Goal: Transaction & Acquisition: Purchase product/service

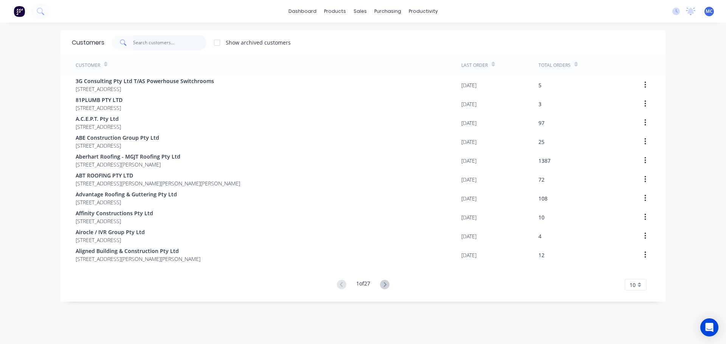
click at [151, 40] on input "text" at bounding box center [170, 42] width 74 height 15
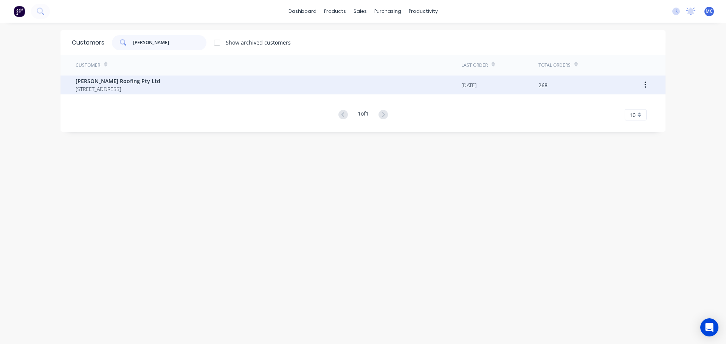
type input "[PERSON_NAME]"
click at [104, 84] on span "[PERSON_NAME] Roofing Pty Ltd" at bounding box center [118, 81] width 85 height 8
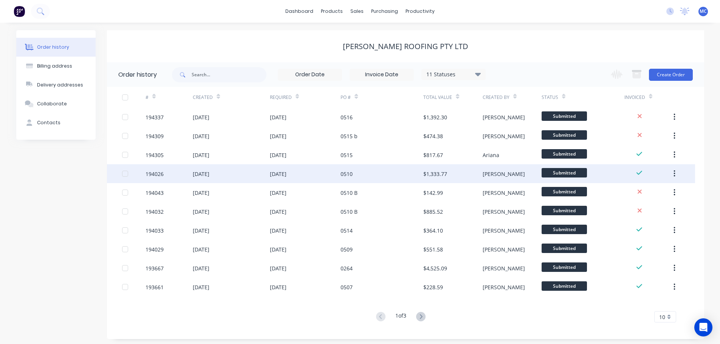
scroll to position [3, 0]
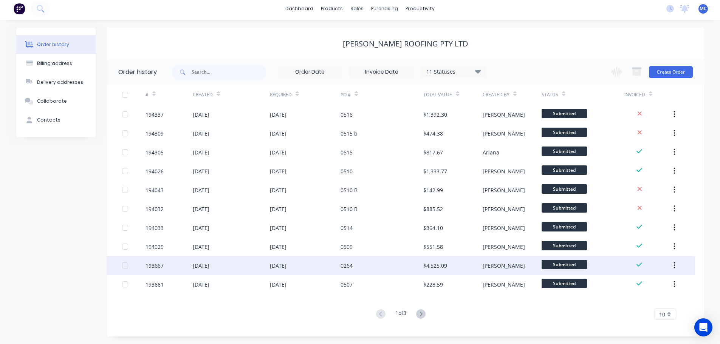
click at [329, 267] on div "[DATE]" at bounding box center [305, 265] width 71 height 19
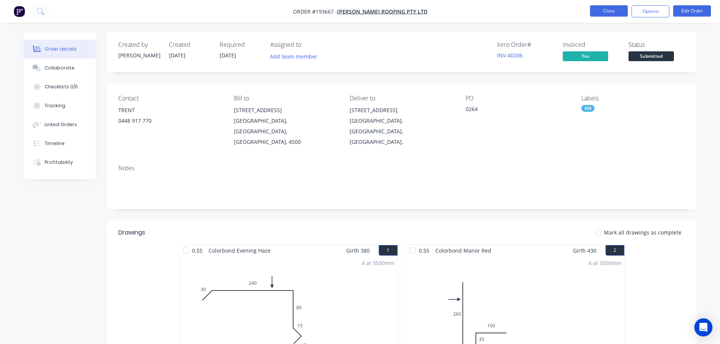
click at [607, 11] on button "Close" at bounding box center [609, 10] width 38 height 11
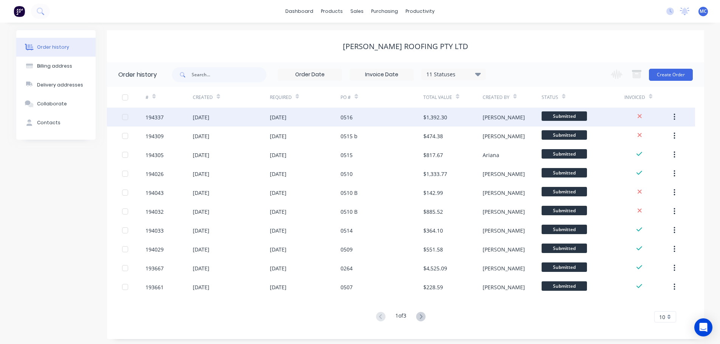
click at [320, 116] on div "[DATE]" at bounding box center [305, 117] width 71 height 19
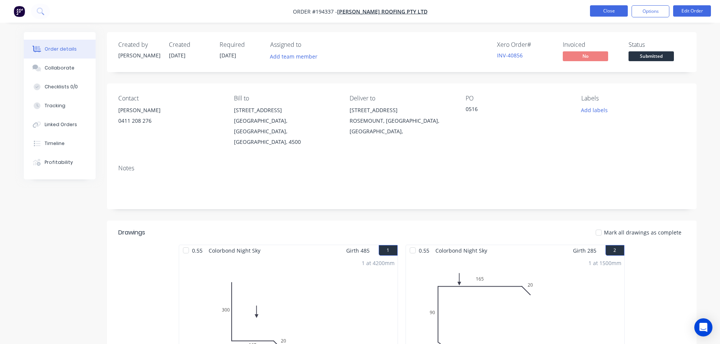
click at [608, 9] on button "Close" at bounding box center [609, 10] width 38 height 11
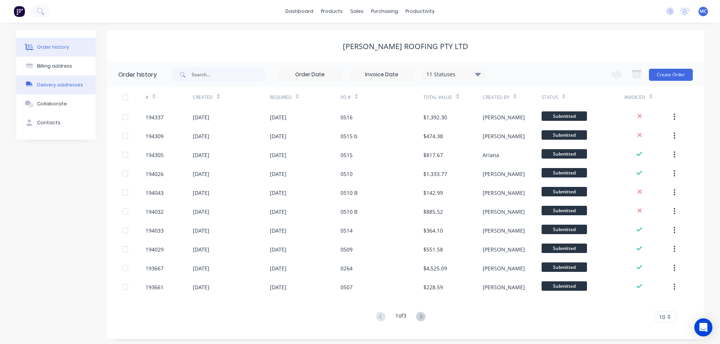
click at [51, 84] on div "Delivery addresses" at bounding box center [60, 85] width 46 height 7
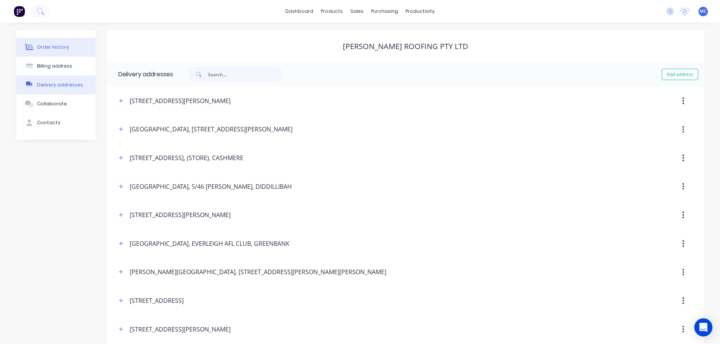
click at [50, 43] on button "Order history" at bounding box center [55, 47] width 79 height 19
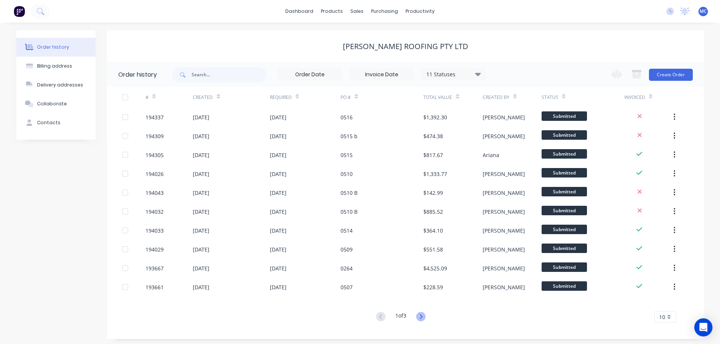
click at [420, 318] on icon at bounding box center [420, 316] width 9 height 9
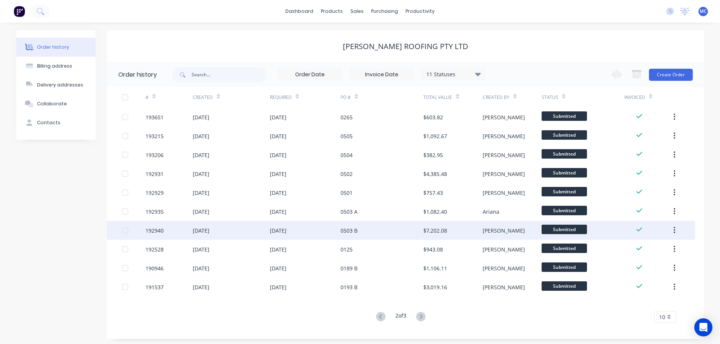
click at [342, 231] on div "0503 B" at bounding box center [348, 231] width 17 height 8
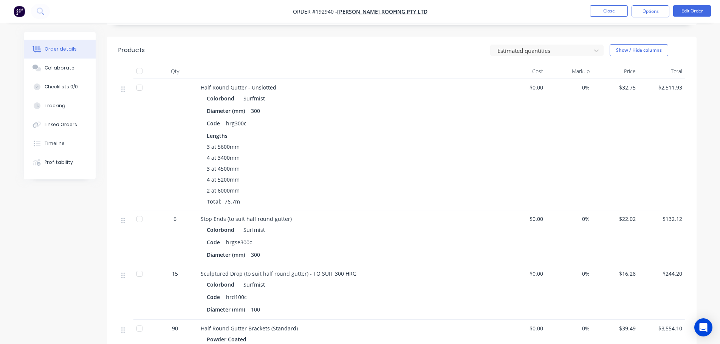
scroll to position [227, 0]
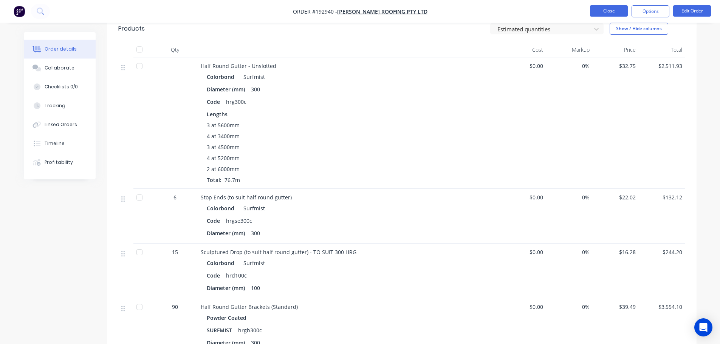
click at [604, 11] on button "Close" at bounding box center [609, 10] width 38 height 11
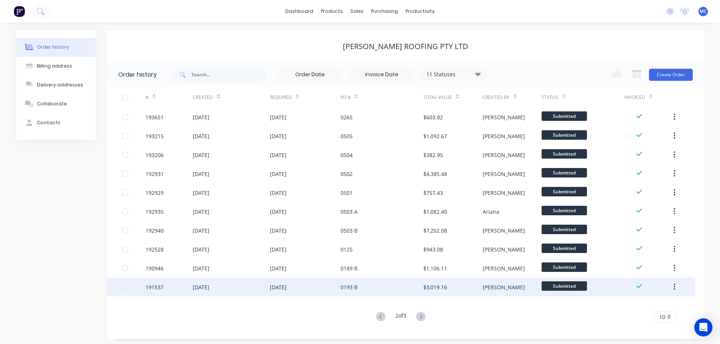
click at [316, 288] on div "[DATE]" at bounding box center [305, 287] width 71 height 19
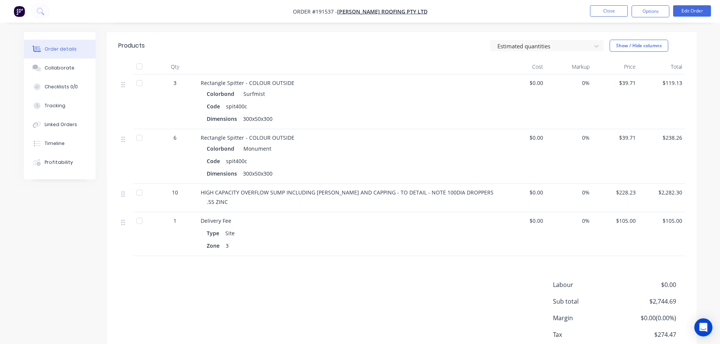
scroll to position [189, 0]
click at [616, 9] on button "Close" at bounding box center [609, 10] width 38 height 11
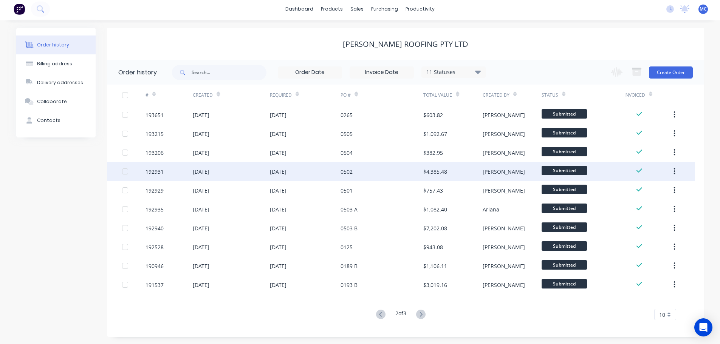
scroll to position [3, 0]
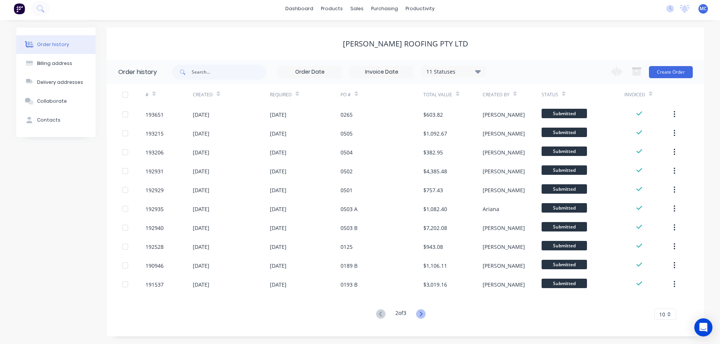
click at [419, 313] on icon at bounding box center [420, 314] width 9 height 9
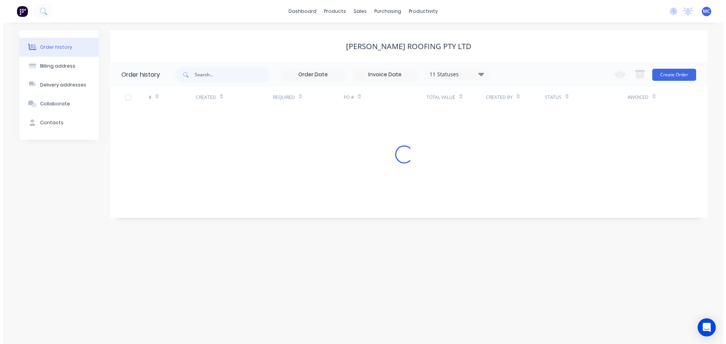
scroll to position [0, 0]
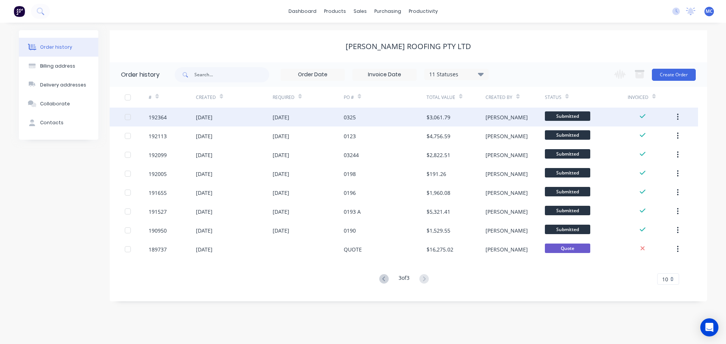
click at [289, 119] on div "[DATE]" at bounding box center [280, 117] width 17 height 8
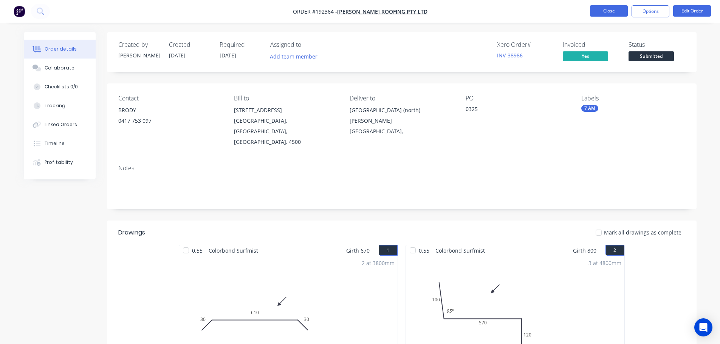
click at [605, 11] on button "Close" at bounding box center [609, 10] width 38 height 11
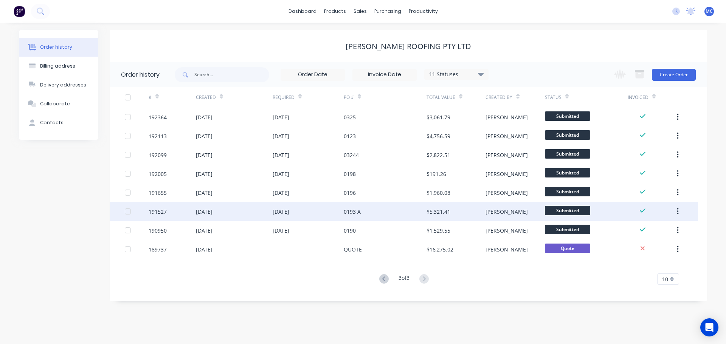
click at [361, 213] on div "0193 A" at bounding box center [385, 211] width 83 height 19
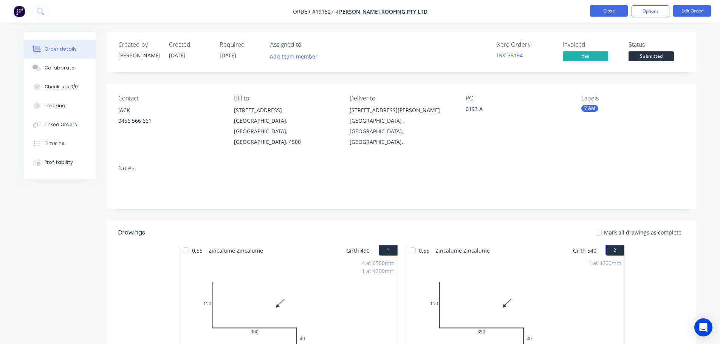
click at [609, 9] on button "Close" at bounding box center [609, 10] width 38 height 11
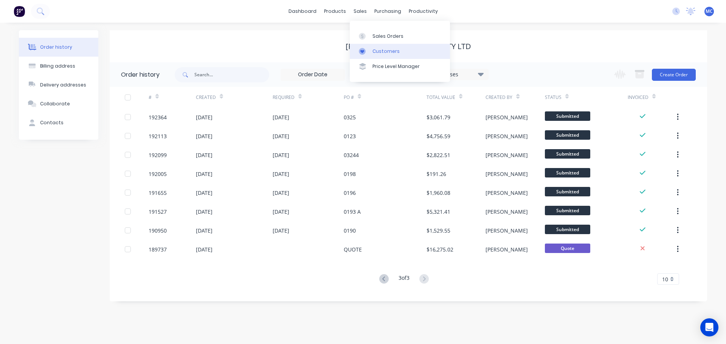
click at [379, 49] on div "Customers" at bounding box center [385, 51] width 27 height 7
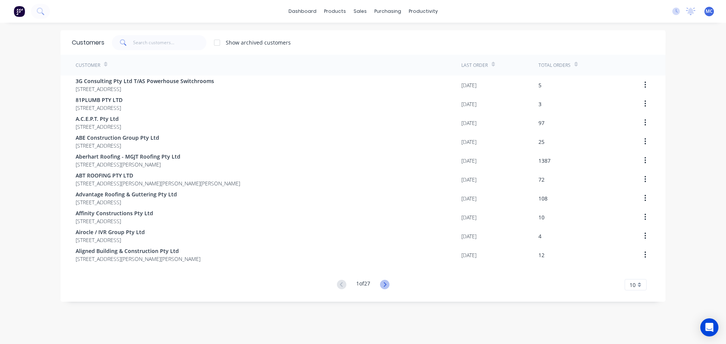
click at [384, 283] on icon at bounding box center [384, 284] width 9 height 9
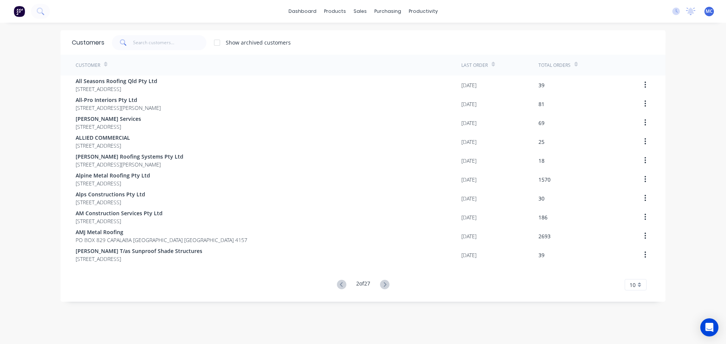
click at [384, 285] on icon at bounding box center [384, 284] width 3 height 5
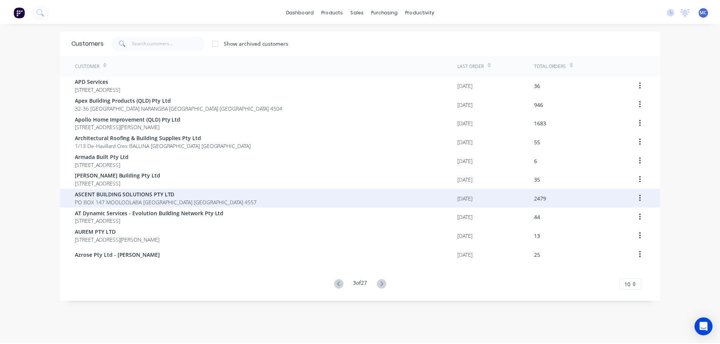
scroll to position [15, 0]
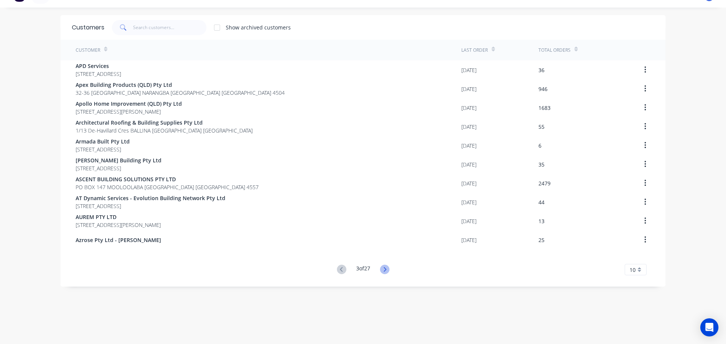
click at [385, 270] on icon at bounding box center [384, 269] width 9 height 9
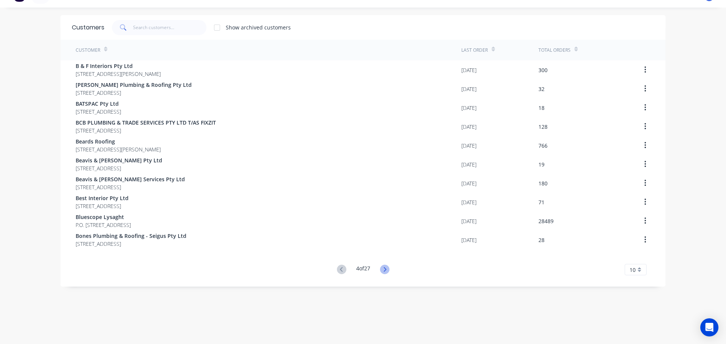
click at [384, 271] on icon at bounding box center [384, 269] width 3 height 5
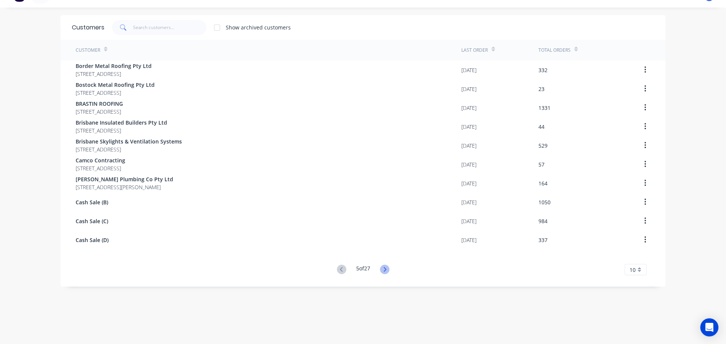
click at [381, 268] on icon at bounding box center [384, 269] width 9 height 9
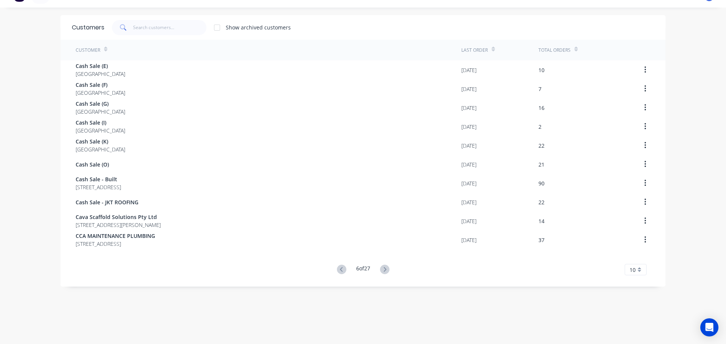
click at [381, 268] on icon at bounding box center [384, 269] width 9 height 9
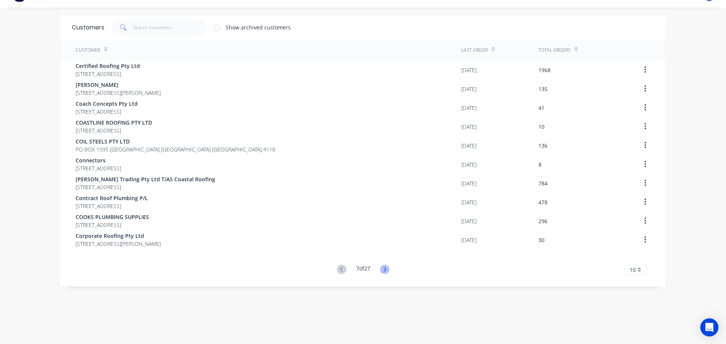
click at [381, 268] on icon at bounding box center [384, 269] width 9 height 9
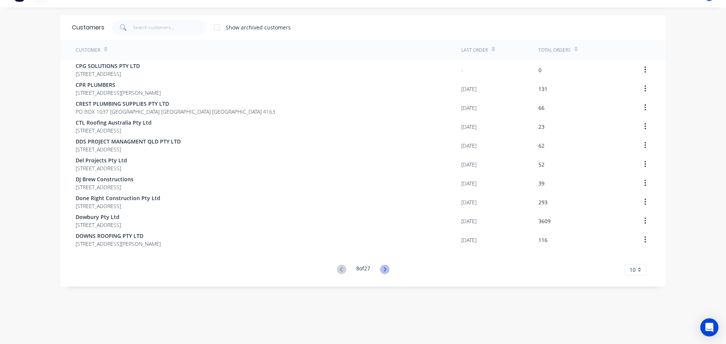
click at [382, 269] on icon at bounding box center [384, 269] width 9 height 9
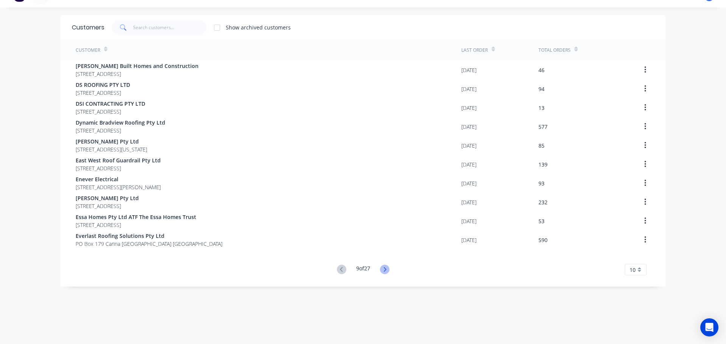
click at [383, 268] on icon at bounding box center [384, 269] width 3 height 5
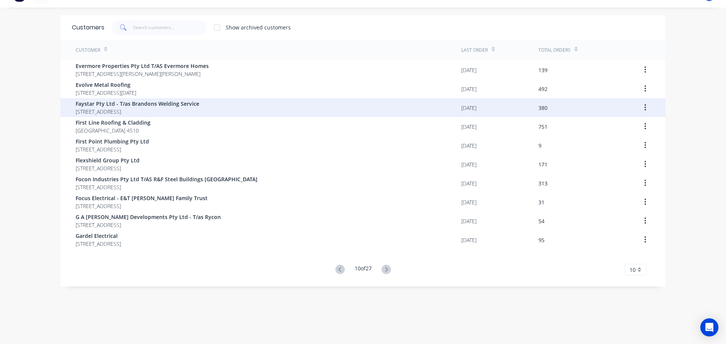
click at [233, 109] on div "Faystar Pty Ltd - T/as Brandons Welding Service [GEOGRAPHIC_DATA] 4107" at bounding box center [268, 107] width 385 height 19
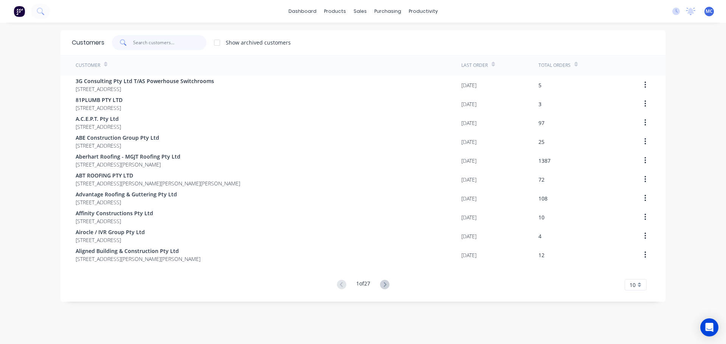
click at [154, 35] on input "text" at bounding box center [170, 42] width 74 height 15
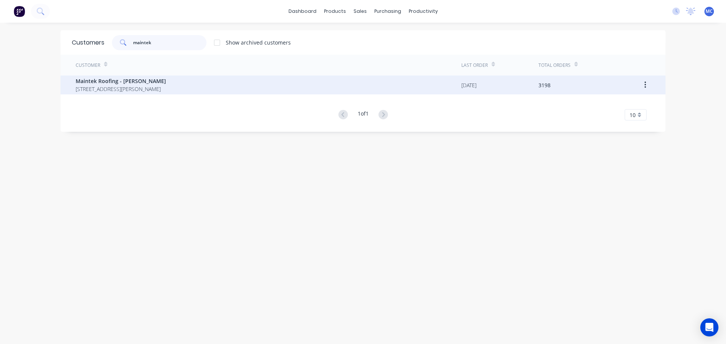
type input "maintek"
click at [141, 82] on span "Maintek Roofing - [PERSON_NAME]" at bounding box center [121, 81] width 90 height 8
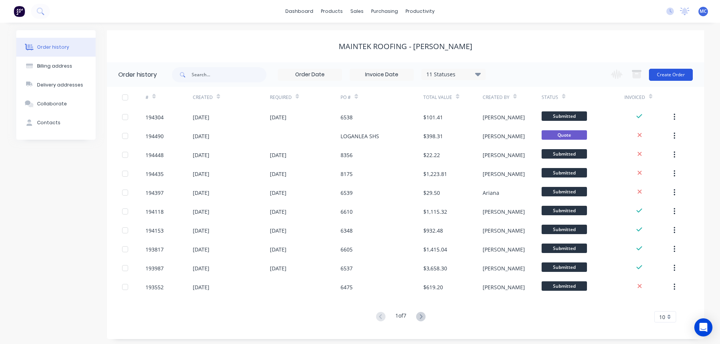
click at [667, 74] on button "Create Order" at bounding box center [671, 75] width 44 height 12
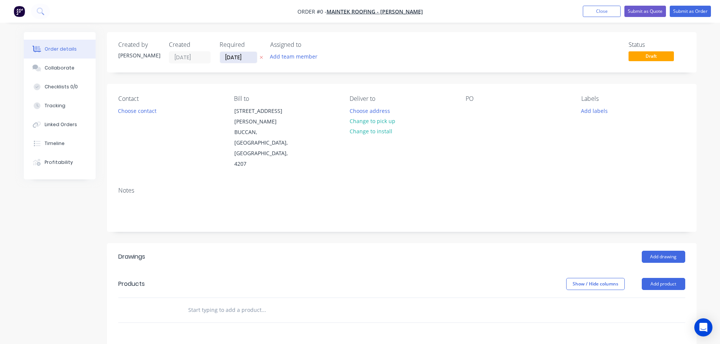
click at [238, 57] on input "[DATE]" at bounding box center [238, 57] width 37 height 11
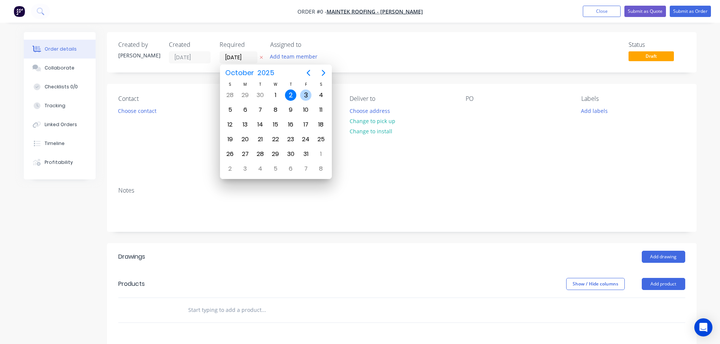
click at [303, 92] on div "3" at bounding box center [305, 95] width 11 height 11
type input "[DATE]"
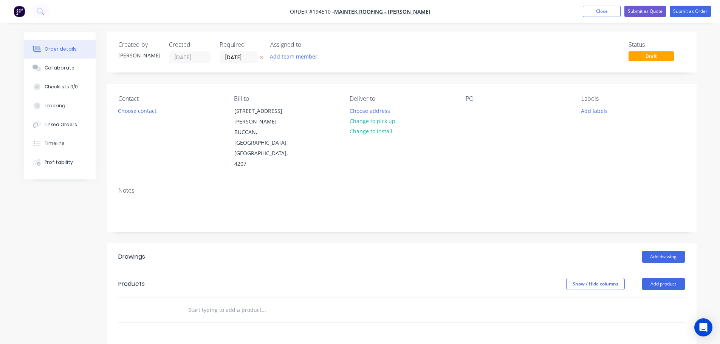
drag, startPoint x: 597, startPoint y: 112, endPoint x: 580, endPoint y: 161, distance: 52.3
click at [597, 112] on button "Add labels" at bounding box center [594, 110] width 35 height 10
click at [593, 214] on div at bounding box center [594, 216] width 15 height 15
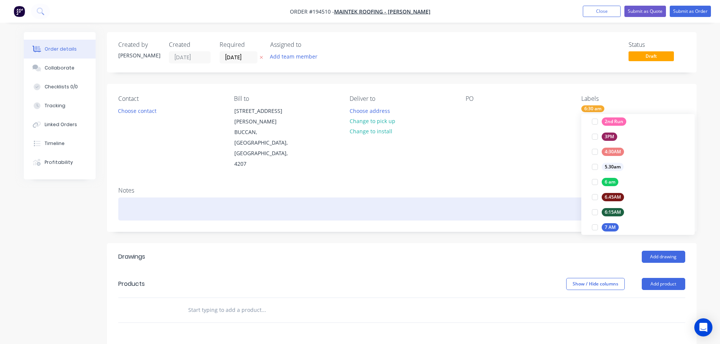
scroll to position [0, 0]
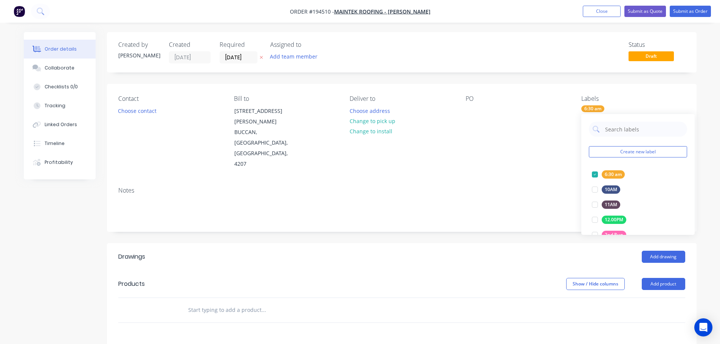
click at [554, 181] on div "Notes" at bounding box center [402, 206] width 590 height 51
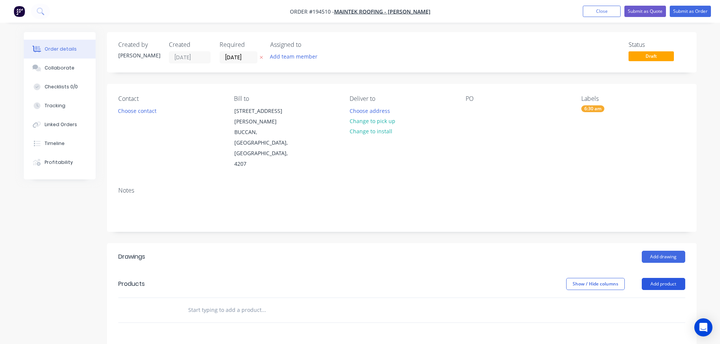
click at [670, 278] on button "Add product" at bounding box center [663, 284] width 43 height 12
click at [651, 298] on div "Product catalogue" at bounding box center [649, 303] width 58 height 11
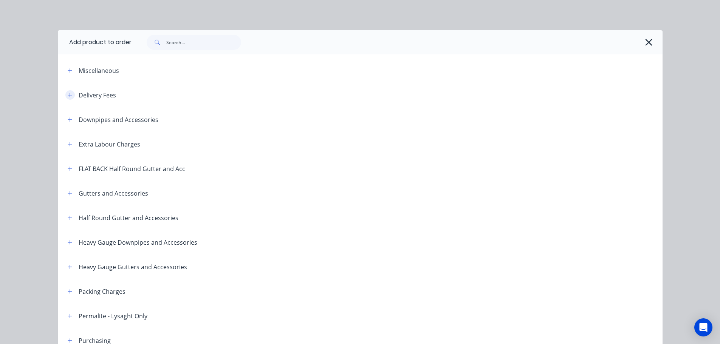
click at [68, 94] on icon "button" at bounding box center [70, 95] width 5 height 5
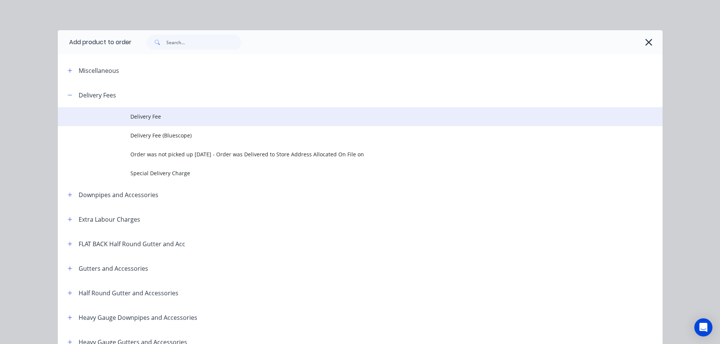
click at [157, 116] on span "Delivery Fee" at bounding box center [343, 117] width 426 height 8
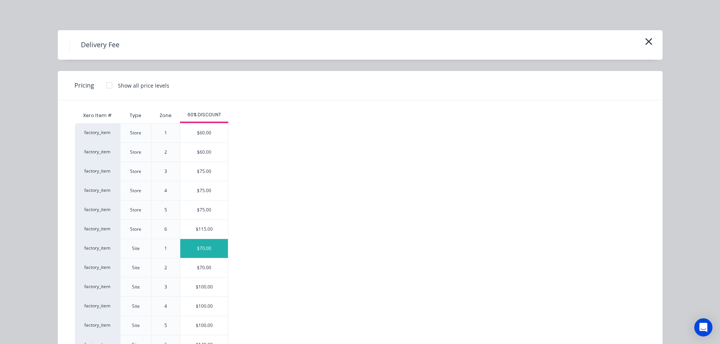
click at [199, 246] on div "$70.00" at bounding box center [204, 248] width 48 height 19
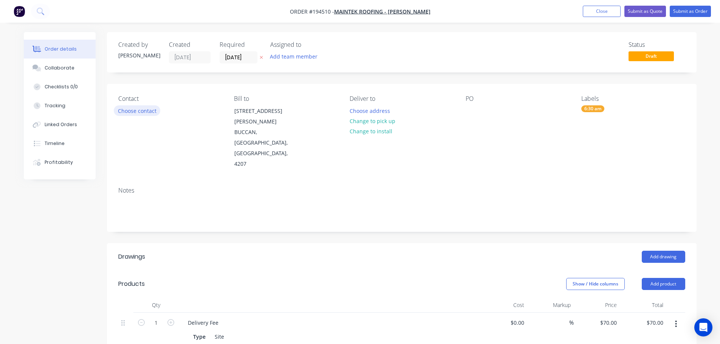
click at [132, 111] on button "Choose contact" at bounding box center [137, 110] width 46 height 10
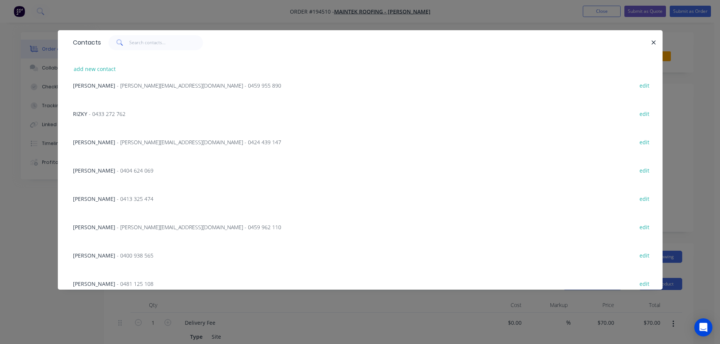
scroll to position [76, 0]
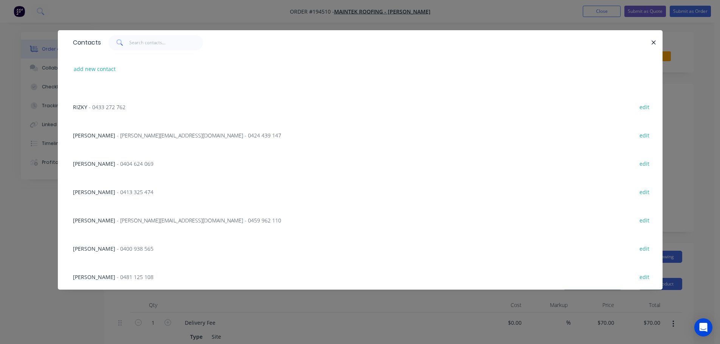
click at [117, 249] on span "- 0400 938 565" at bounding box center [135, 248] width 37 height 7
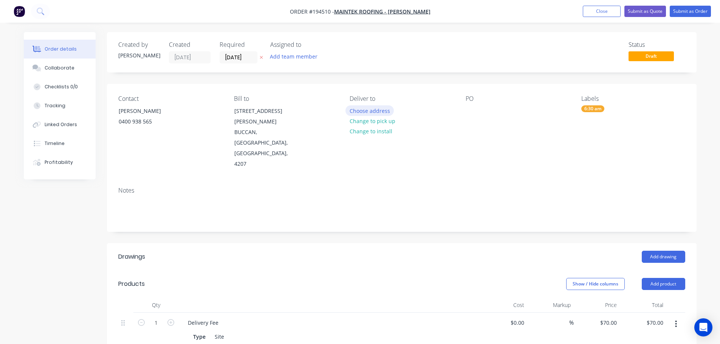
click at [368, 109] on button "Choose address" at bounding box center [369, 110] width 48 height 10
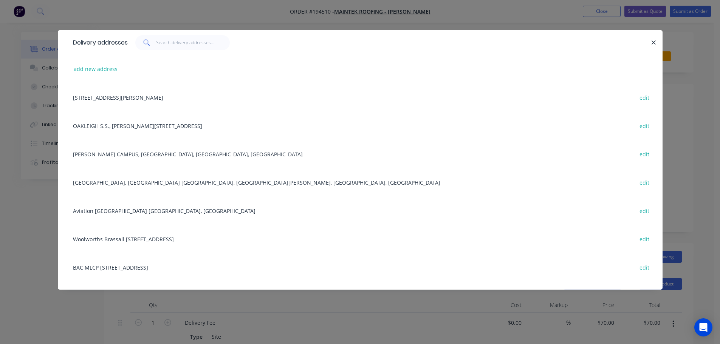
click at [148, 183] on div "[GEOGRAPHIC_DATA], [GEOGRAPHIC_DATA] [GEOGRAPHIC_DATA], [GEOGRAPHIC_DATA][PERSO…" at bounding box center [360, 182] width 582 height 28
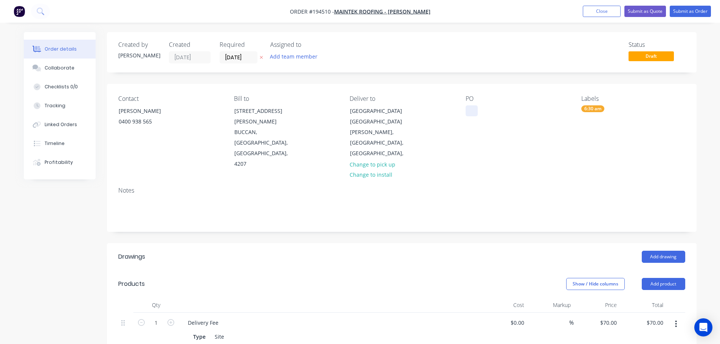
click at [472, 108] on div at bounding box center [472, 110] width 12 height 11
click at [662, 251] on button "Add drawing" at bounding box center [663, 257] width 43 height 12
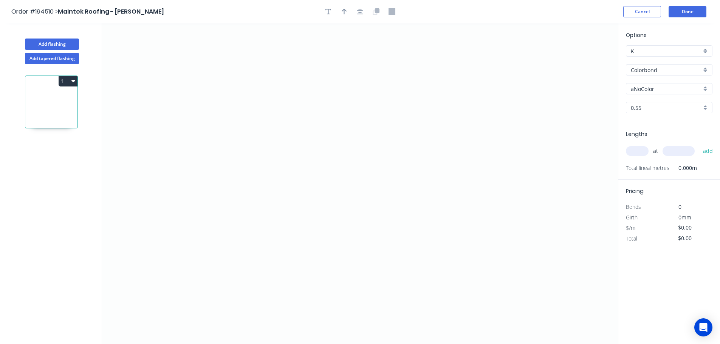
click at [646, 88] on input "aNoColor" at bounding box center [666, 89] width 71 height 8
click at [645, 142] on div "Southerly" at bounding box center [669, 141] width 86 height 13
type input "Southerly"
click at [638, 150] on input "text" at bounding box center [637, 151] width 23 height 10
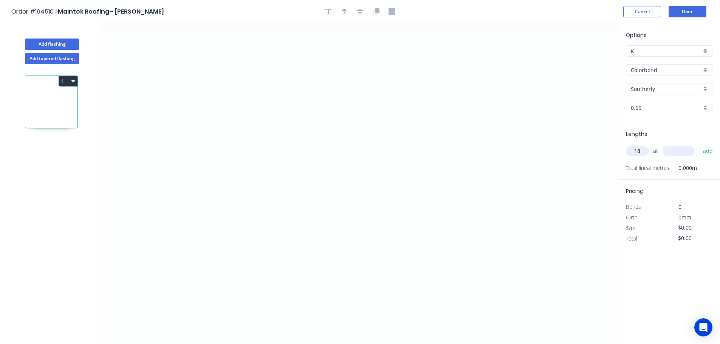
type input "18"
type input "5200"
click at [699, 145] on button "add" at bounding box center [708, 151] width 18 height 13
click at [497, 53] on icon "0" at bounding box center [360, 183] width 516 height 321
click at [466, 216] on icon "0" at bounding box center [360, 183] width 516 height 321
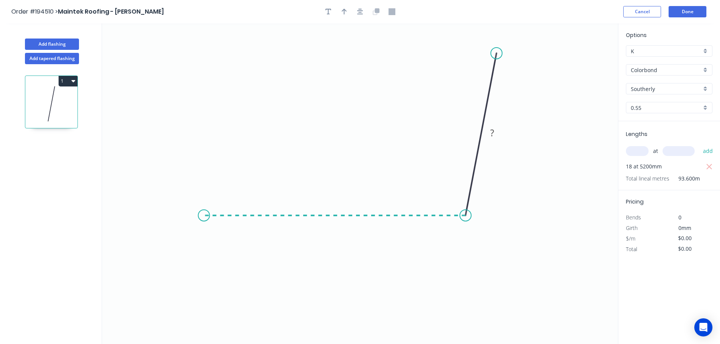
click at [204, 217] on icon "0 ?" at bounding box center [360, 183] width 516 height 321
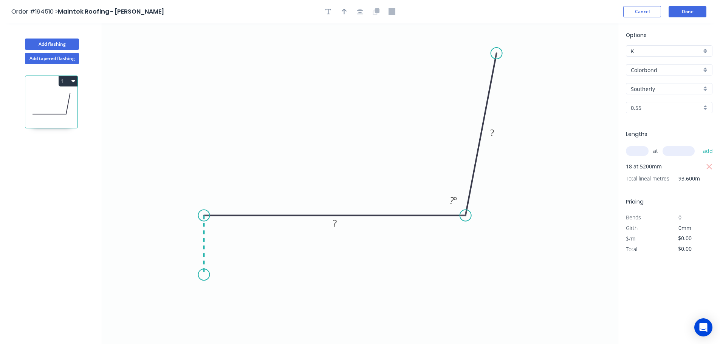
click at [206, 275] on icon "0 ? ? ? º" at bounding box center [360, 183] width 516 height 321
click at [206, 275] on circle at bounding box center [203, 274] width 11 height 11
click at [192, 241] on tspan "?" at bounding box center [193, 241] width 4 height 12
click at [345, 11] on icon "button" at bounding box center [344, 12] width 5 height 6
type input "$11.22"
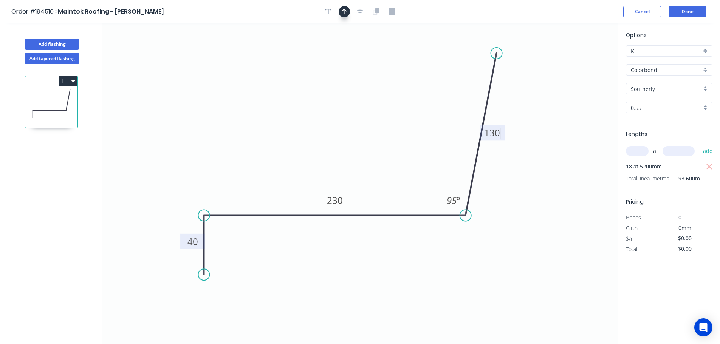
type input "$1,050.19"
drag, startPoint x: 579, startPoint y: 59, endPoint x: 317, endPoint y: 106, distance: 266.1
click at [317, 106] on icon at bounding box center [317, 97] width 7 height 24
click at [56, 45] on button "Add flashing" at bounding box center [52, 44] width 54 height 11
type input "$0.00"
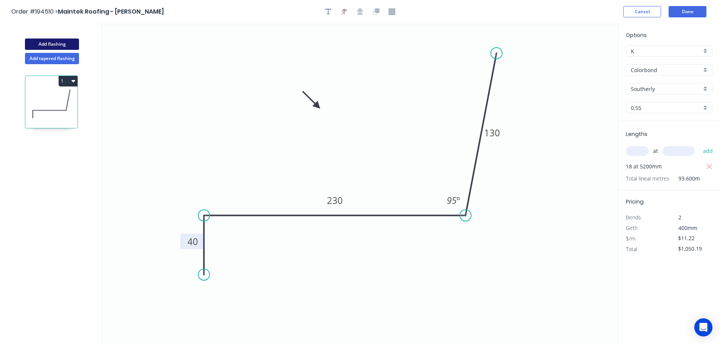
type input "$0.00"
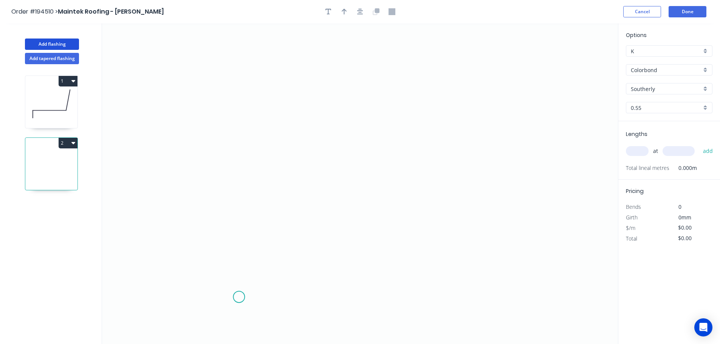
click at [239, 297] on icon "0" at bounding box center [360, 183] width 516 height 321
drag, startPoint x: 279, startPoint y: 262, endPoint x: 294, endPoint y: 262, distance: 15.1
click at [279, 262] on icon "0" at bounding box center [360, 183] width 516 height 321
click at [500, 260] on icon "0 ?" at bounding box center [360, 183] width 516 height 321
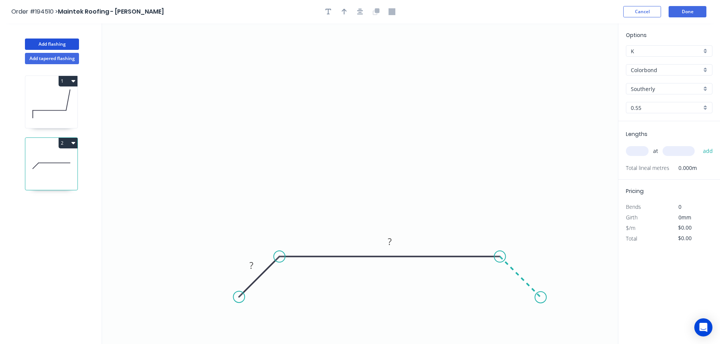
click at [541, 297] on icon "0 ? ?" at bounding box center [360, 183] width 516 height 321
click at [527, 262] on tspan "?" at bounding box center [528, 265] width 4 height 12
click at [634, 156] on input "text" at bounding box center [637, 151] width 23 height 10
type input "$25.97"
type input "1"
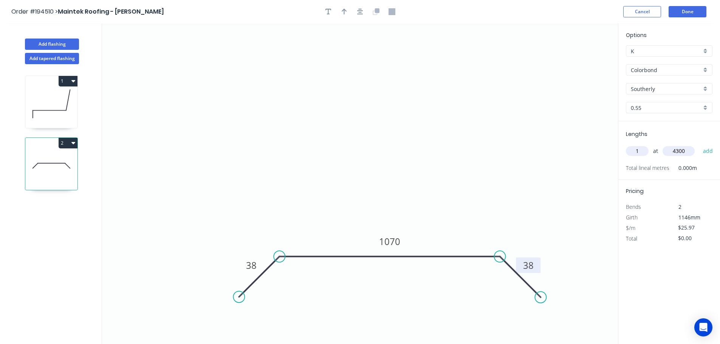
type input "4300"
click at [699, 145] on button "add" at bounding box center [708, 151] width 18 height 13
click at [71, 141] on icon "button" at bounding box center [73, 143] width 4 height 6
click at [25, 159] on div "Duplicate" at bounding box center [41, 161] width 58 height 11
type input "$0.00"
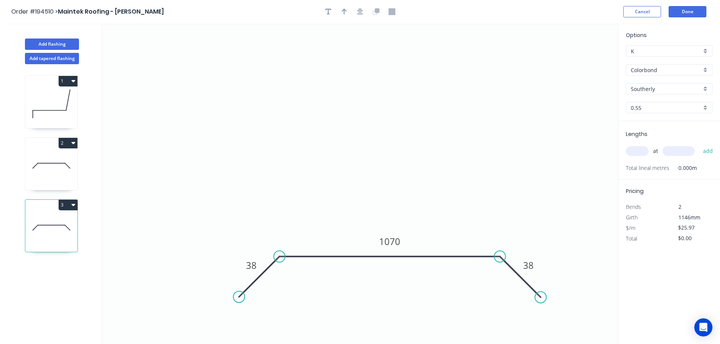
click at [636, 149] on input "text" at bounding box center [637, 151] width 23 height 10
type input "1"
type input "4550"
click at [699, 145] on button "add" at bounding box center [708, 151] width 18 height 13
type input "$118.16"
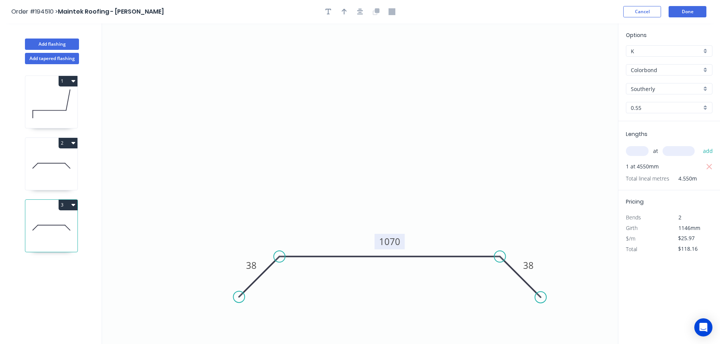
click at [395, 241] on tspan "1070" at bounding box center [389, 241] width 21 height 12
click at [57, 166] on icon at bounding box center [51, 166] width 52 height 48
type input "$25.97"
type input "$111.67"
click at [55, 221] on icon at bounding box center [51, 228] width 52 height 48
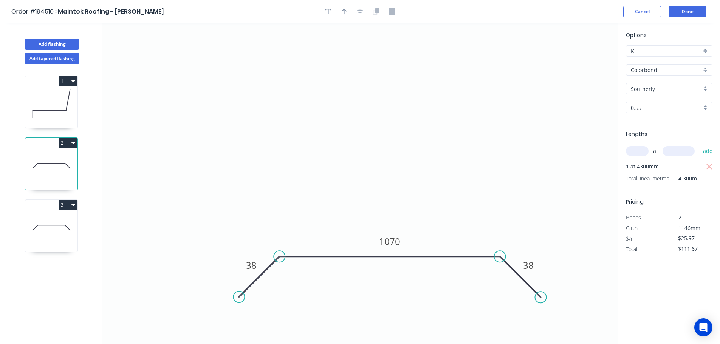
type input "$0.00"
click at [394, 243] on tspan "2400" at bounding box center [389, 241] width 21 height 12
click at [636, 150] on input "text" at bounding box center [637, 151] width 23 height 10
type input "$25.97"
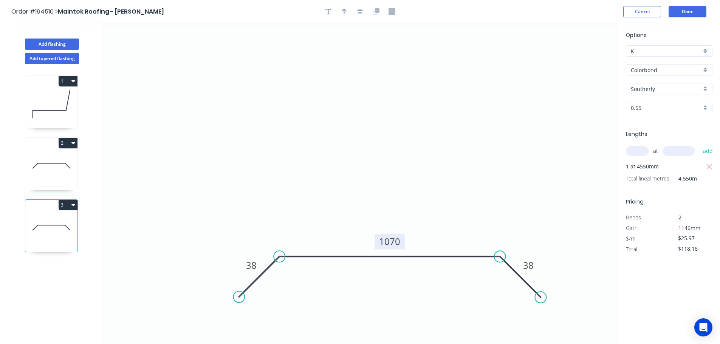
click at [69, 204] on button "3" at bounding box center [68, 205] width 19 height 11
click at [24, 223] on div "Duplicate" at bounding box center [41, 223] width 58 height 11
type input "$0.00"
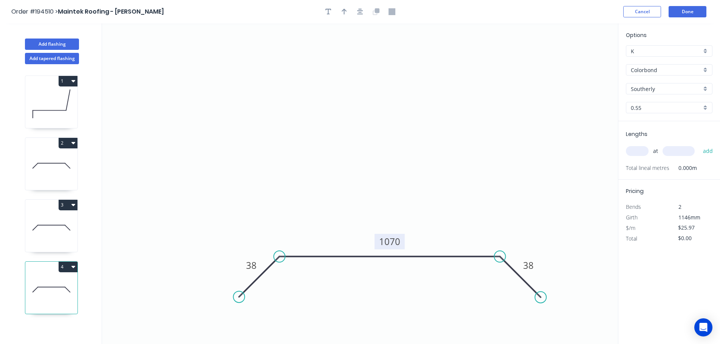
click at [392, 240] on tspan "1070" at bounding box center [389, 241] width 21 height 12
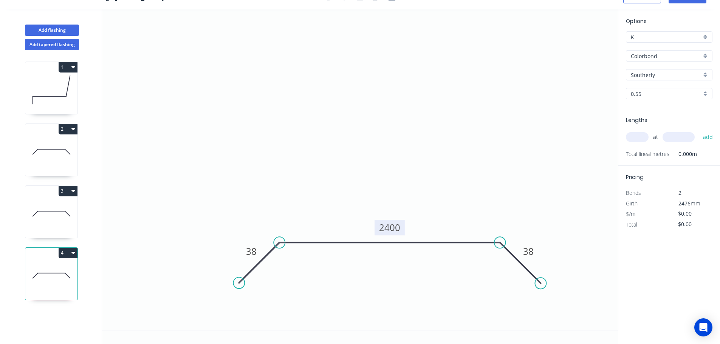
click at [67, 254] on button "4" at bounding box center [68, 253] width 19 height 11
click at [28, 268] on div "Duplicate" at bounding box center [41, 271] width 58 height 11
click at [393, 229] on tspan "2400" at bounding box center [389, 227] width 21 height 12
click at [638, 136] on input "text" at bounding box center [637, 137] width 23 height 10
type input "$22.28"
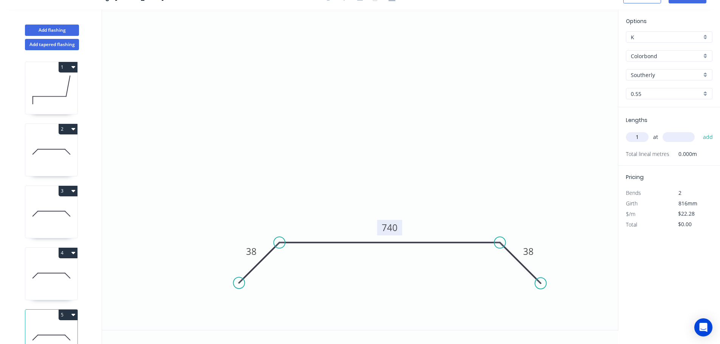
type input "1"
type input "4050"
click at [699, 131] on button "add" at bounding box center [708, 137] width 18 height 13
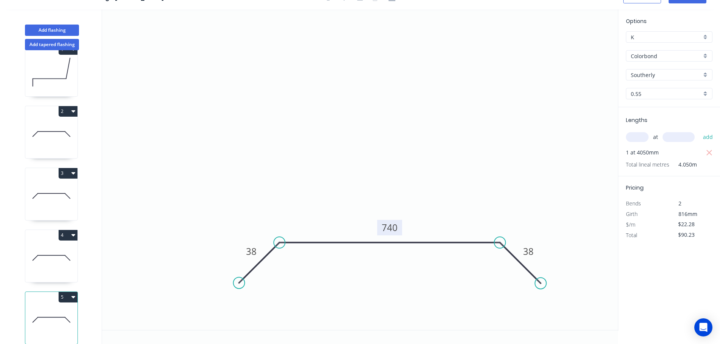
scroll to position [33, 0]
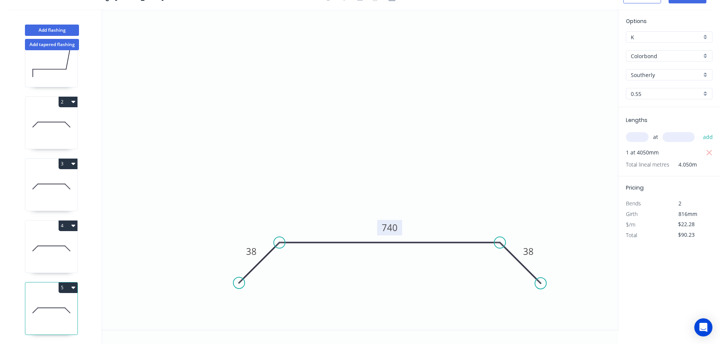
click at [66, 283] on button "5" at bounding box center [68, 288] width 19 height 11
click at [27, 301] on div "Duplicate" at bounding box center [41, 306] width 58 height 11
type input "$0.00"
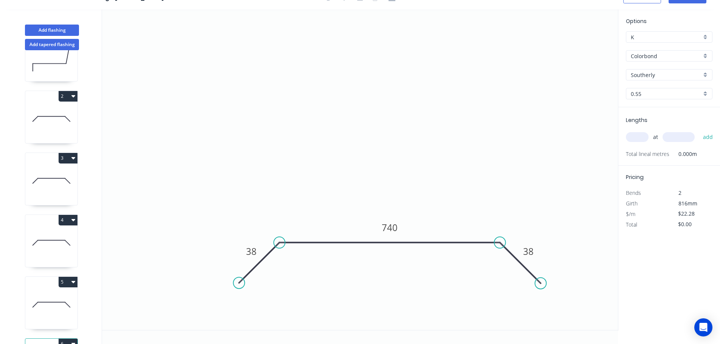
click at [638, 136] on input "text" at bounding box center [637, 137] width 23 height 10
type input "1"
type input "4300"
click at [699, 131] on button "add" at bounding box center [708, 137] width 18 height 13
type input "$95.80"
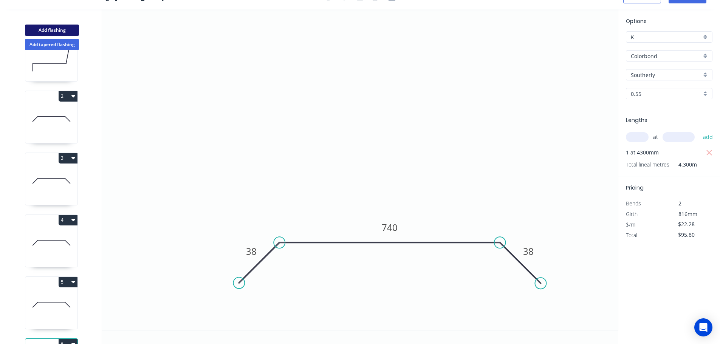
click at [57, 29] on button "Add flashing" at bounding box center [52, 30] width 54 height 11
type input "$0.00"
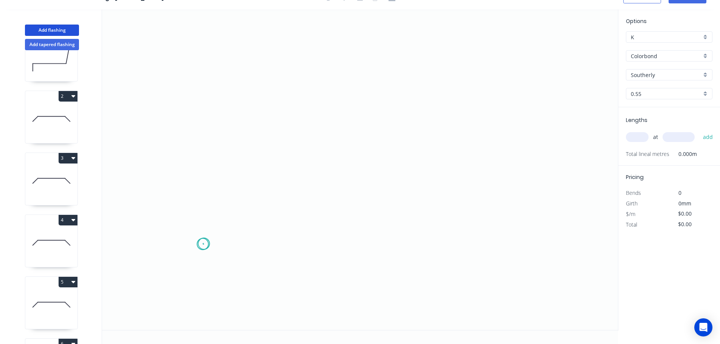
drag, startPoint x: 203, startPoint y: 245, endPoint x: 203, endPoint y: 235, distance: 9.4
click at [204, 243] on icon "0" at bounding box center [360, 169] width 516 height 321
click at [251, 193] on icon "0" at bounding box center [360, 169] width 516 height 321
click at [552, 191] on icon "0 ?" at bounding box center [360, 169] width 516 height 321
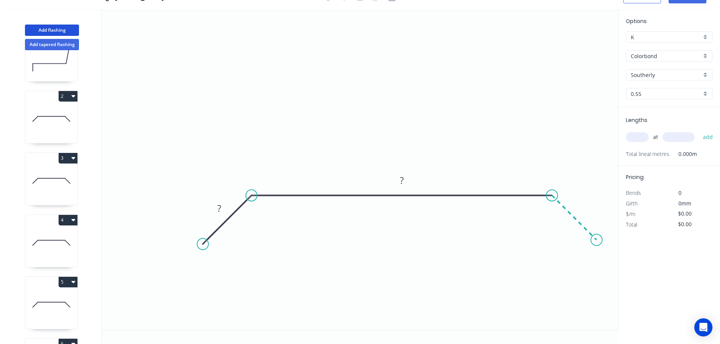
click at [597, 248] on icon "0 ? ?" at bounding box center [360, 169] width 516 height 321
click at [597, 248] on icon "0 ? ? ?" at bounding box center [360, 169] width 516 height 321
click at [584, 207] on tspan "?" at bounding box center [582, 206] width 4 height 12
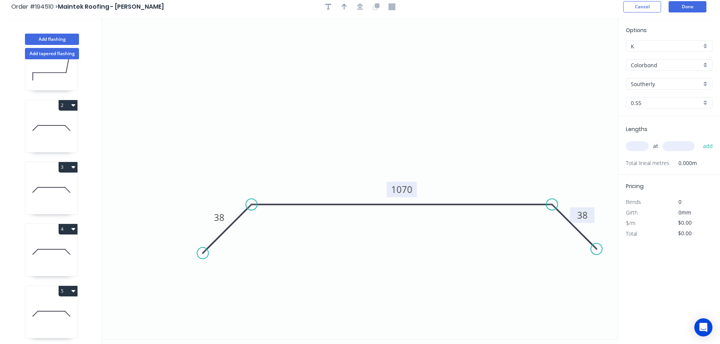
scroll to position [0, 0]
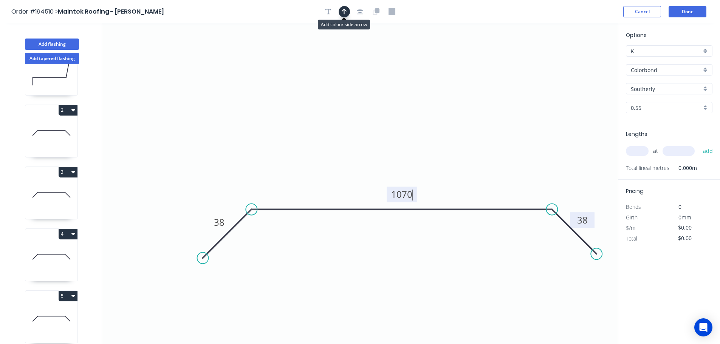
click at [345, 11] on icon "button" at bounding box center [344, 12] width 5 height 6
type input "$25.97"
click at [580, 59] on icon at bounding box center [579, 52] width 7 height 24
drag, startPoint x: 580, startPoint y: 59, endPoint x: 451, endPoint y: 130, distance: 147.3
click at [453, 130] on icon at bounding box center [464, 119] width 22 height 22
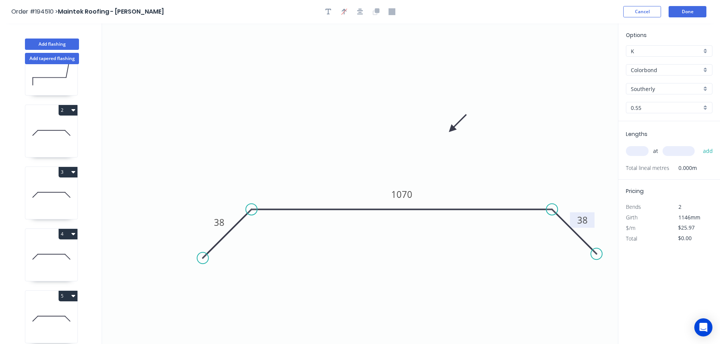
click at [640, 151] on input "text" at bounding box center [637, 151] width 23 height 10
type input "2"
type input "4050"
click at [699, 145] on button "add" at bounding box center [708, 151] width 18 height 13
type input "$210.36"
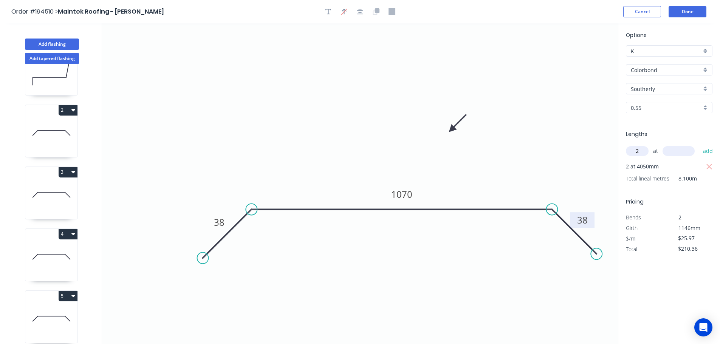
type input "2"
type input "4300"
click at [699, 145] on button "add" at bounding box center [708, 151] width 18 height 13
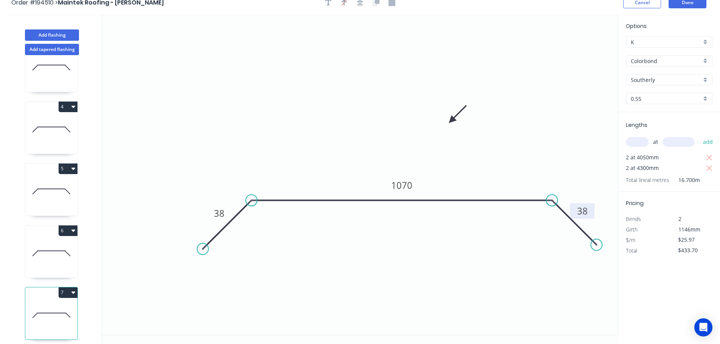
scroll to position [14, 0]
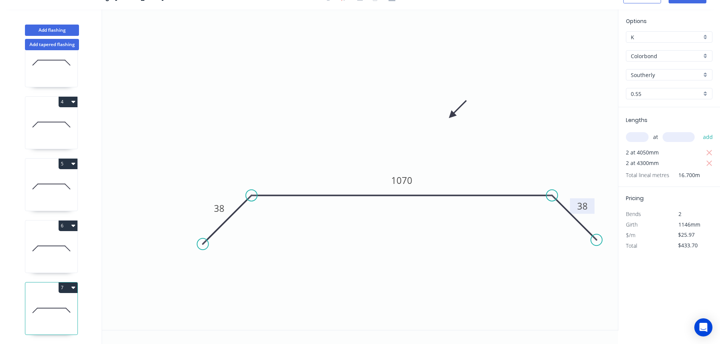
click at [66, 283] on button "7" at bounding box center [68, 288] width 19 height 11
click at [31, 301] on div "Duplicate" at bounding box center [41, 306] width 58 height 11
type input "$0.00"
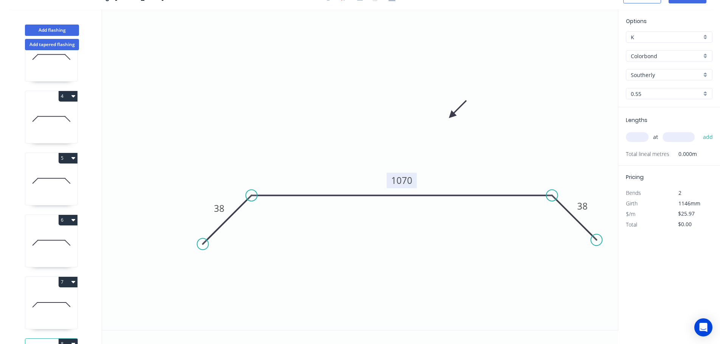
click at [409, 179] on tspan "1070" at bounding box center [401, 180] width 21 height 12
click at [639, 136] on input "text" at bounding box center [637, 137] width 23 height 10
type input "$0.00"
type input "5"
type input "1200"
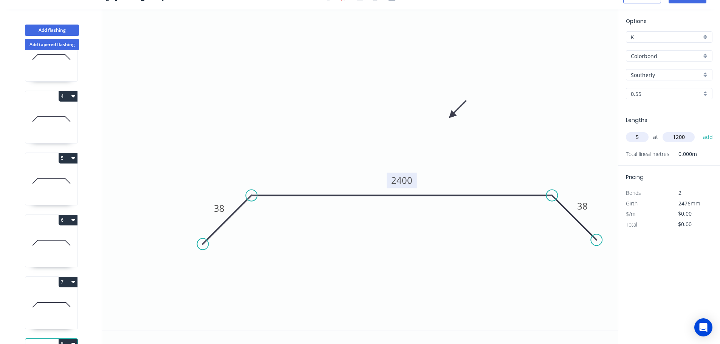
click at [699, 131] on button "add" at bounding box center [708, 137] width 18 height 13
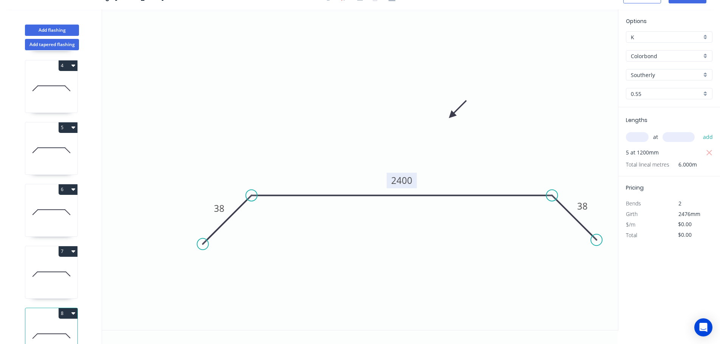
scroll to position [219, 0]
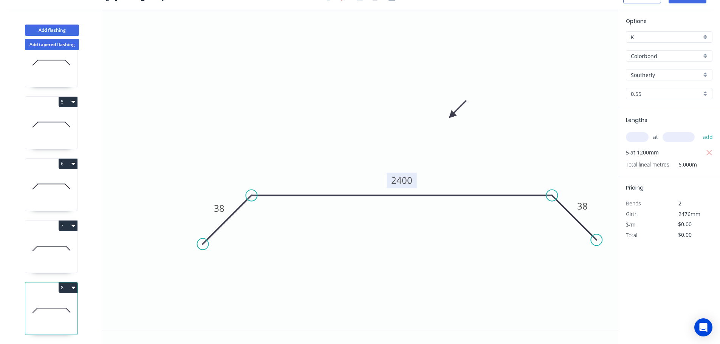
click at [67, 283] on button "8" at bounding box center [68, 288] width 19 height 11
click at [36, 301] on div "Duplicate" at bounding box center [41, 306] width 58 height 11
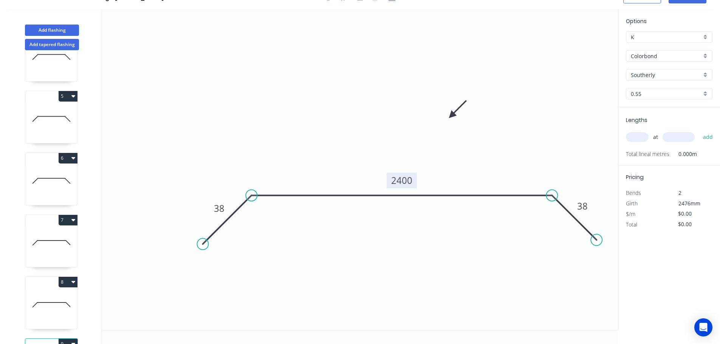
click at [407, 180] on tspan "2400" at bounding box center [401, 180] width 21 height 12
click at [639, 140] on input "text" at bounding box center [637, 137] width 23 height 10
type input "5"
type input "1200"
click at [699, 131] on button "add" at bounding box center [708, 137] width 18 height 13
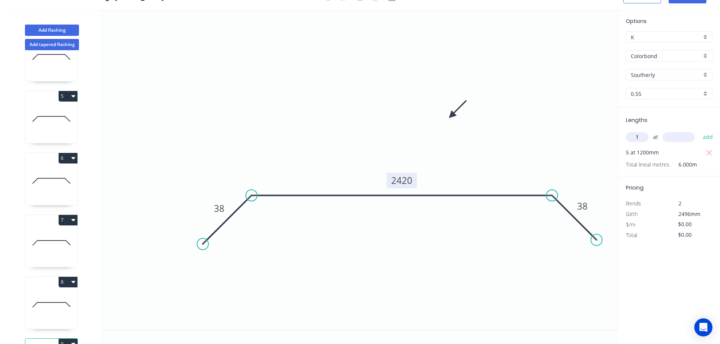
type input "1"
type input "600"
click at [699, 131] on button "add" at bounding box center [708, 137] width 18 height 13
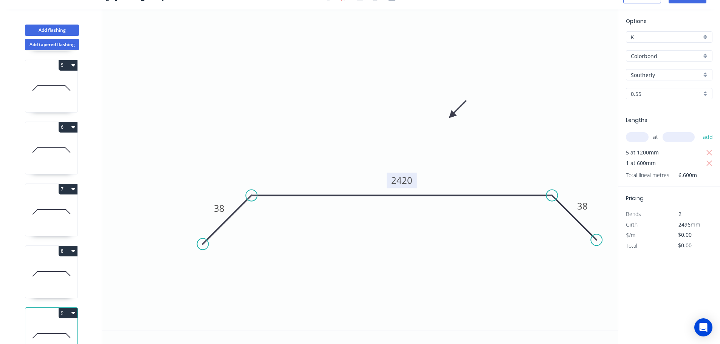
scroll to position [281, 0]
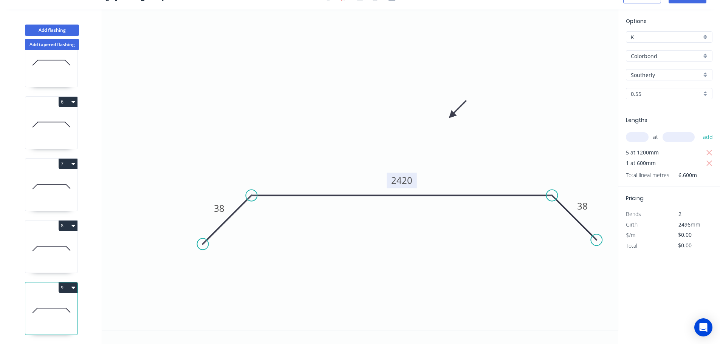
click at [66, 283] on button "9" at bounding box center [68, 288] width 19 height 11
click at [29, 301] on div "Duplicate" at bounding box center [41, 306] width 58 height 11
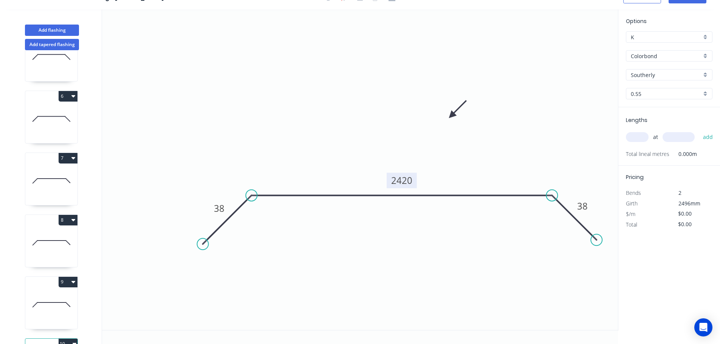
drag, startPoint x: 409, startPoint y: 180, endPoint x: 404, endPoint y: 180, distance: 5.3
click at [409, 180] on tspan "2420" at bounding box center [401, 180] width 21 height 12
click at [639, 134] on input "text" at bounding box center [637, 137] width 23 height 10
type input "$22.28"
type input "3"
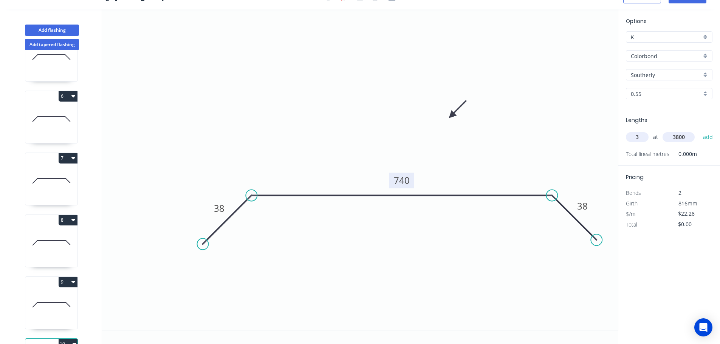
type input "3800"
click at [699, 131] on button "add" at bounding box center [708, 137] width 18 height 13
type input "$253.99"
type input "2"
type input "4050"
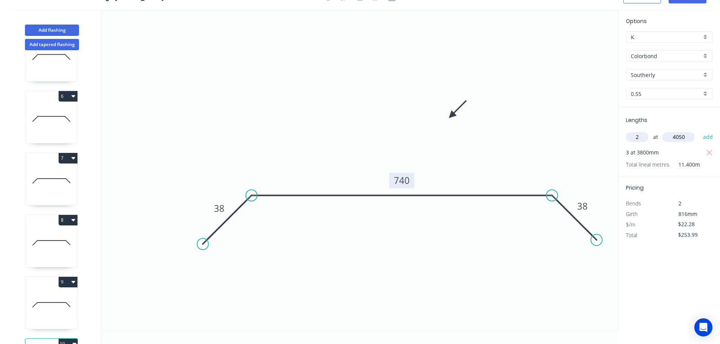
click at [699, 131] on button "add" at bounding box center [708, 137] width 18 height 13
type input "$434.46"
click at [53, 29] on button "Add flashing" at bounding box center [52, 30] width 54 height 11
type input "$0.00"
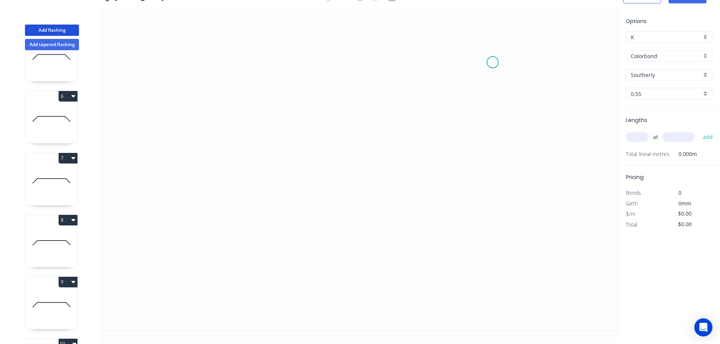
click at [493, 62] on icon "0" at bounding box center [360, 169] width 516 height 321
click at [496, 249] on icon "0" at bounding box center [360, 169] width 516 height 321
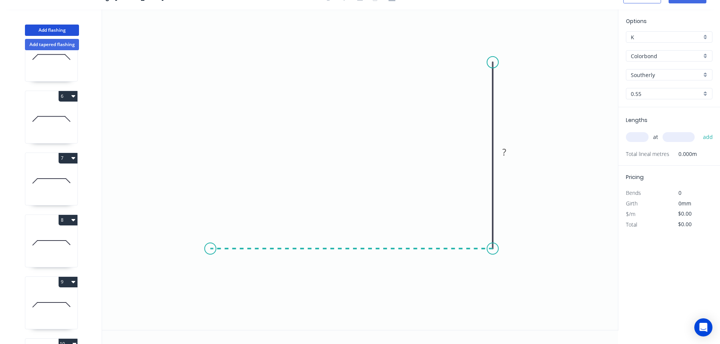
click at [210, 236] on icon "0 ?" at bounding box center [360, 169] width 516 height 321
click at [165, 291] on icon "0 ? ?" at bounding box center [360, 169] width 516 height 321
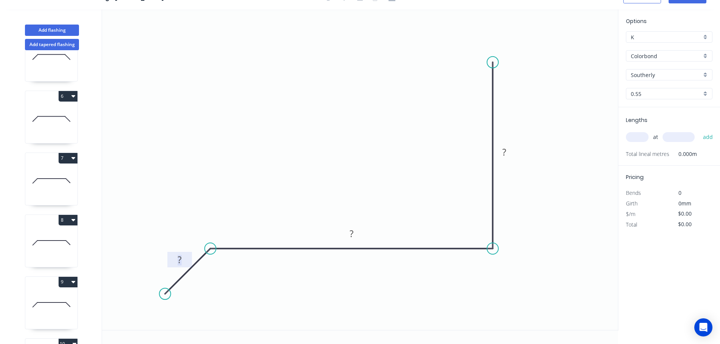
click at [181, 255] on tspan "?" at bounding box center [180, 260] width 4 height 12
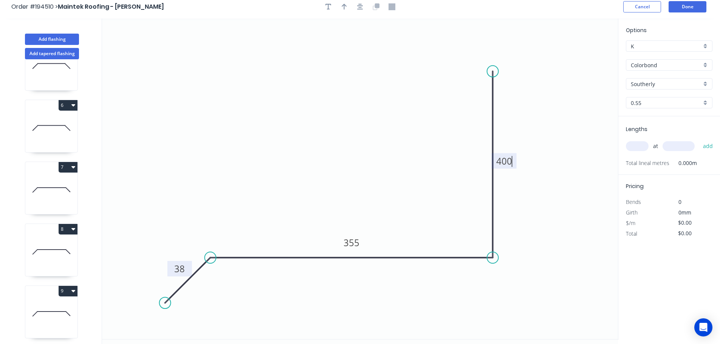
scroll to position [0, 0]
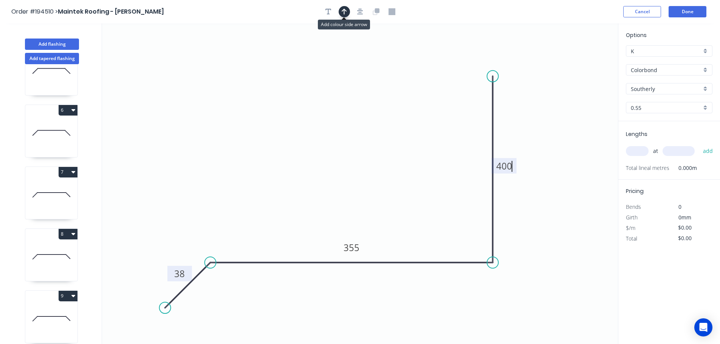
click at [347, 15] on button "button" at bounding box center [344, 11] width 11 height 11
type input "$18.59"
drag, startPoint x: 580, startPoint y: 59, endPoint x: 332, endPoint y: 127, distance: 257.4
click at [333, 127] on icon at bounding box center [332, 121] width 7 height 24
click at [637, 150] on input "text" at bounding box center [637, 151] width 23 height 10
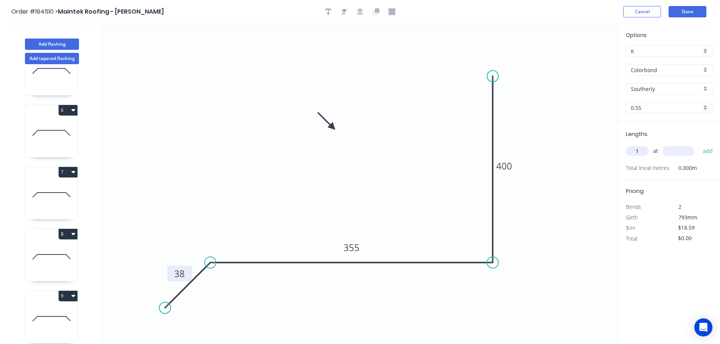
type input "1"
type input "2200"
click at [699, 145] on button "add" at bounding box center [708, 151] width 18 height 13
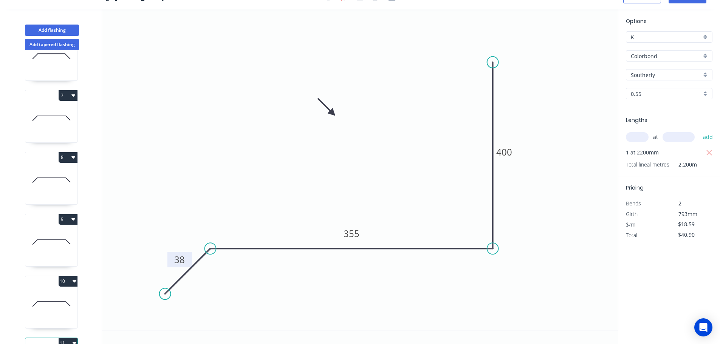
scroll to position [405, 0]
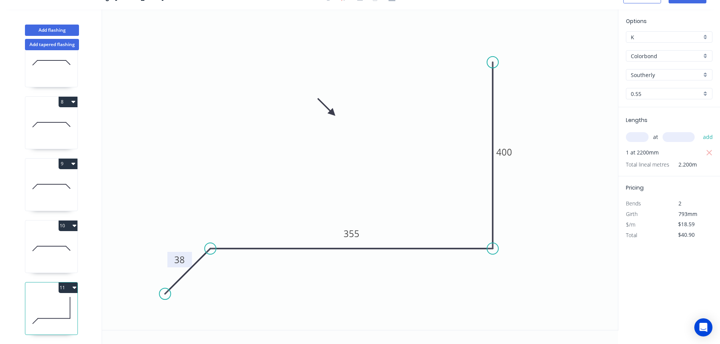
click at [65, 283] on button "11" at bounding box center [68, 288] width 19 height 11
click at [35, 301] on div "Duplicate" at bounding box center [41, 306] width 58 height 11
type input "$0.00"
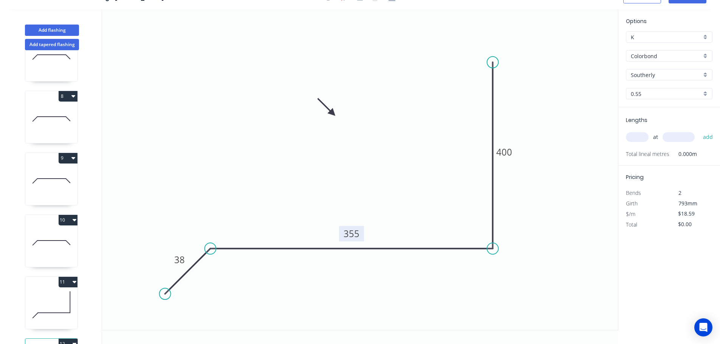
click at [354, 236] on tspan "355" at bounding box center [352, 234] width 16 height 12
click at [631, 132] on div "at add" at bounding box center [670, 137] width 88 height 13
click at [635, 138] on input "text" at bounding box center [637, 137] width 23 height 10
type input "1"
type input "2200"
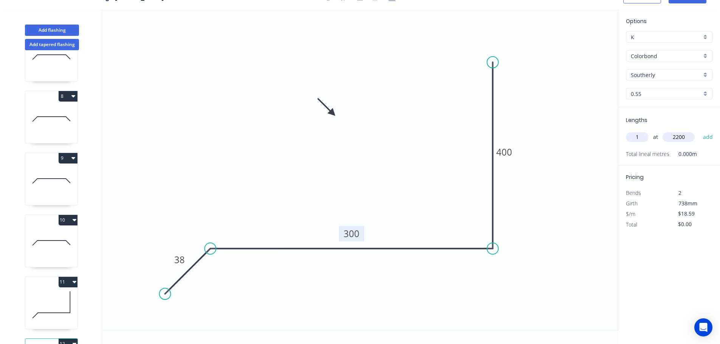
click at [699, 131] on button "add" at bounding box center [708, 137] width 18 height 13
type input "$40.90"
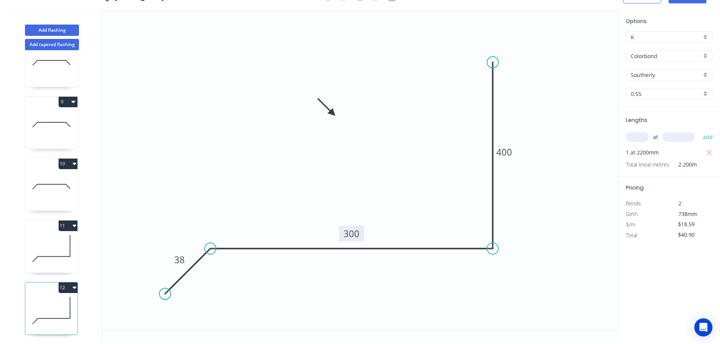
scroll to position [467, 0]
click at [57, 247] on icon at bounding box center [51, 248] width 52 height 48
click at [47, 296] on icon at bounding box center [51, 310] width 52 height 48
click at [54, 231] on icon at bounding box center [51, 248] width 52 height 48
click at [58, 297] on icon at bounding box center [51, 310] width 52 height 48
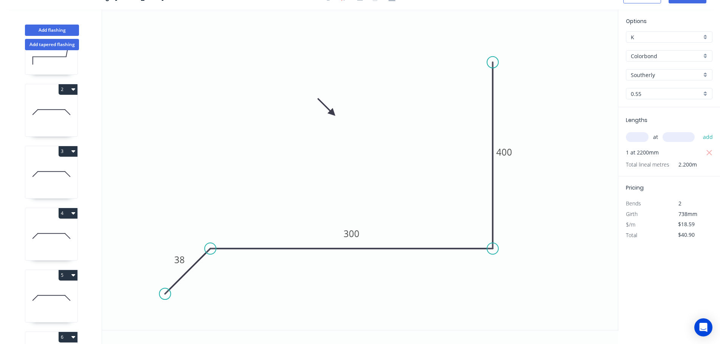
scroll to position [0, 0]
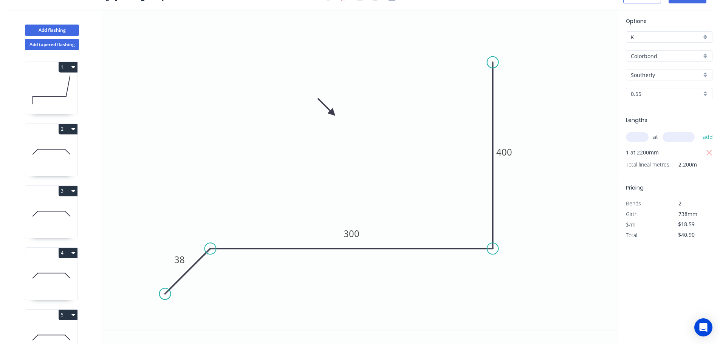
click at [65, 67] on button "1" at bounding box center [68, 67] width 19 height 11
click at [35, 86] on div "Duplicate" at bounding box center [41, 85] width 58 height 11
type input "$11.22"
type input "$0.00"
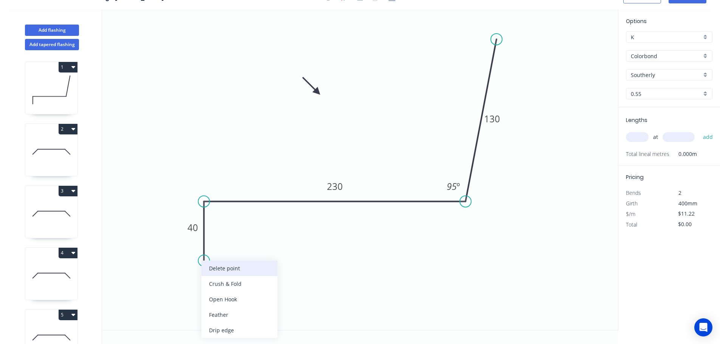
click at [224, 270] on div "Delete point" at bounding box center [239, 268] width 76 height 15
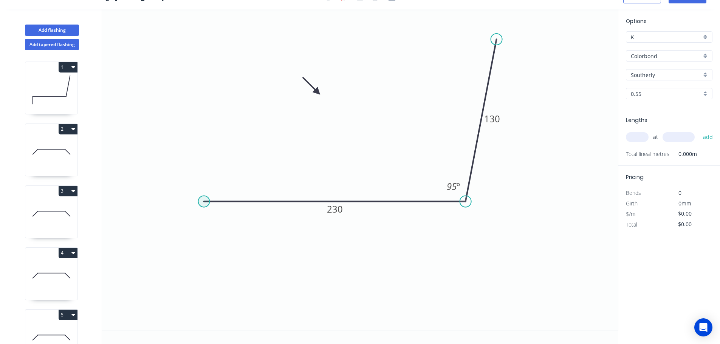
click at [203, 203] on circle at bounding box center [203, 201] width 11 height 11
click at [165, 244] on icon "0 230 130 95 º" at bounding box center [360, 169] width 516 height 321
click at [165, 244] on circle at bounding box center [164, 240] width 11 height 11
click at [177, 207] on tspan "?" at bounding box center [177, 209] width 4 height 12
click at [640, 135] on input "text" at bounding box center [637, 137] width 23 height 10
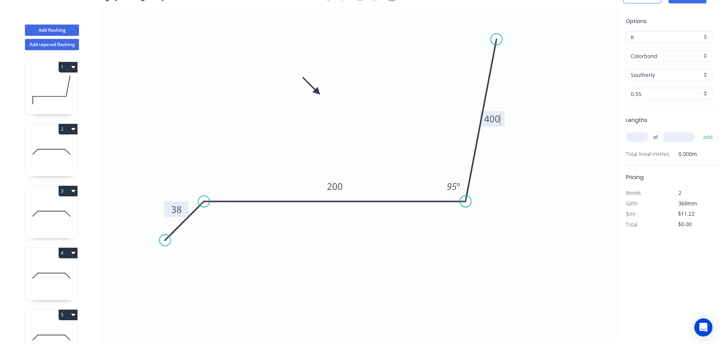
type input "$18.59"
type input "2"
type input "2400"
click at [699, 131] on button "add" at bounding box center [708, 137] width 18 height 13
type input "$89.23"
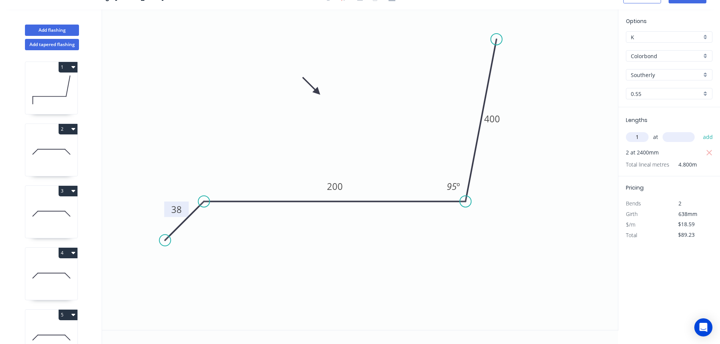
type input "1"
type input "800"
click at [699, 131] on button "add" at bounding box center [708, 137] width 18 height 13
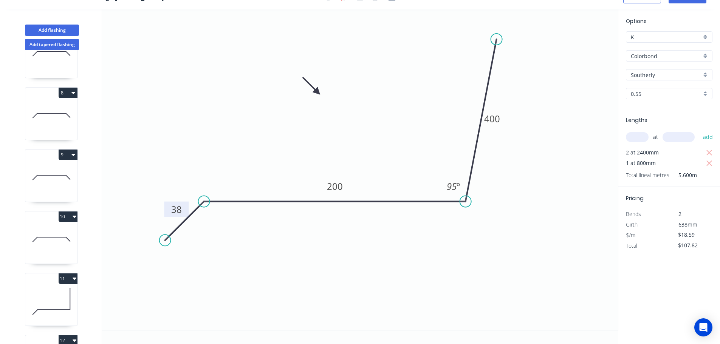
scroll to position [529, 0]
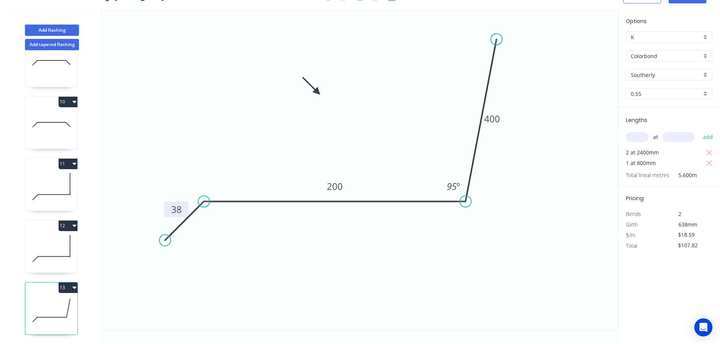
click at [63, 221] on button "12" at bounding box center [68, 226] width 19 height 11
click at [26, 239] on div "Duplicate" at bounding box center [41, 244] width 58 height 11
type input "$0.00"
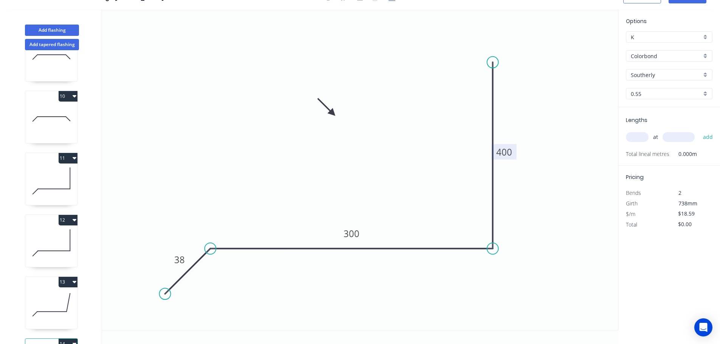
click at [509, 151] on tspan "400" at bounding box center [504, 152] width 16 height 12
click at [630, 135] on input "text" at bounding box center [637, 137] width 23 height 10
type input "1"
type input "800"
click at [699, 131] on button "add" at bounding box center [708, 137] width 18 height 13
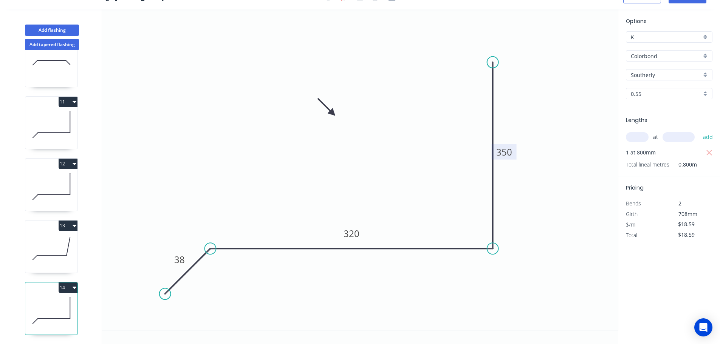
scroll to position [591, 0]
click at [65, 283] on button "14" at bounding box center [68, 288] width 19 height 11
click at [27, 301] on div "Duplicate" at bounding box center [41, 306] width 58 height 11
type input "$0.00"
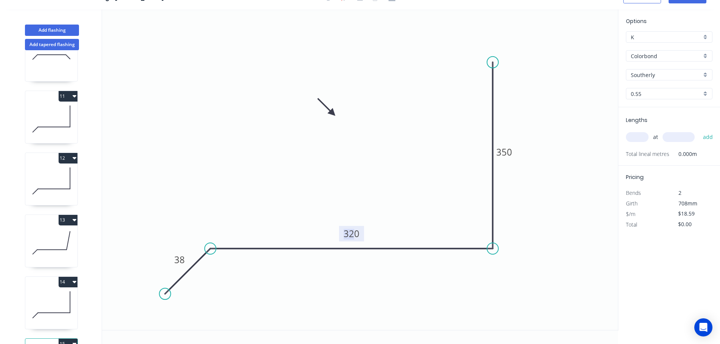
click at [354, 235] on tspan "320" at bounding box center [352, 234] width 16 height 12
click at [642, 139] on input "text" at bounding box center [637, 137] width 23 height 10
type input "1"
type input "800"
click at [699, 131] on button "add" at bounding box center [708, 137] width 18 height 13
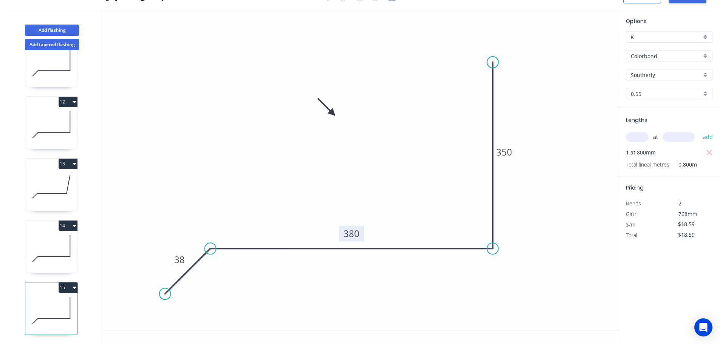
scroll to position [653, 0]
click at [68, 283] on button "15" at bounding box center [68, 288] width 19 height 11
click at [22, 301] on div "Duplicate" at bounding box center [41, 306] width 58 height 11
type input "$0.00"
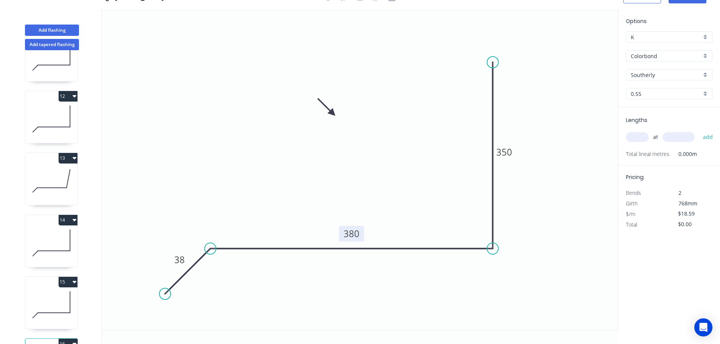
click at [353, 234] on tspan "380" at bounding box center [352, 234] width 16 height 12
type input "$14.90"
click at [642, 136] on input "text" at bounding box center [637, 137] width 23 height 10
type input "4"
type input "1"
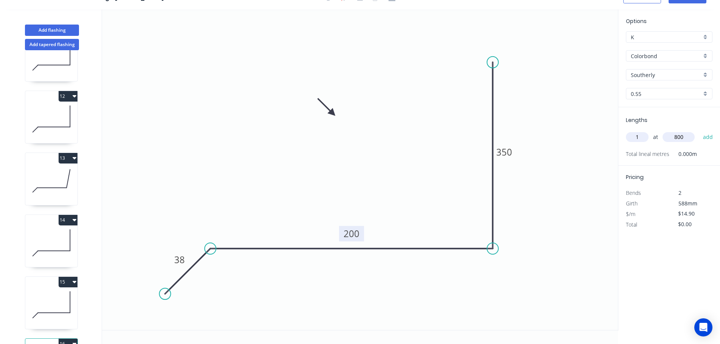
type input "800"
click at [699, 131] on button "add" at bounding box center [708, 137] width 18 height 13
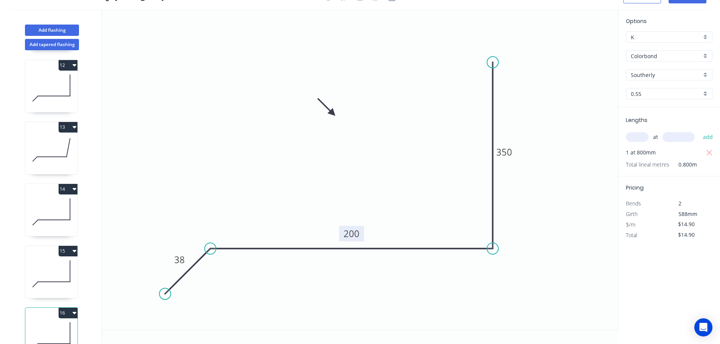
scroll to position [715, 0]
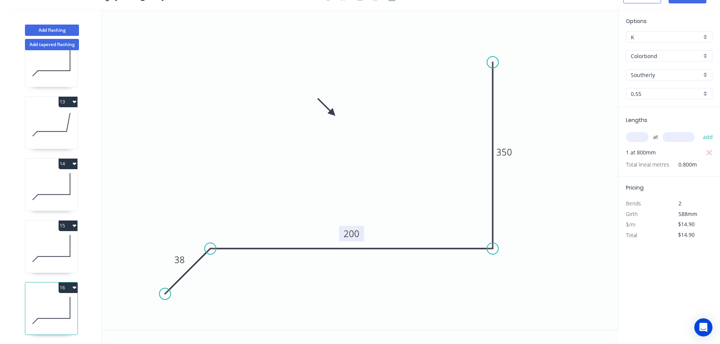
click at [63, 283] on button "16" at bounding box center [68, 288] width 19 height 11
click at [31, 301] on div "Duplicate" at bounding box center [41, 306] width 58 height 11
type input "$0.00"
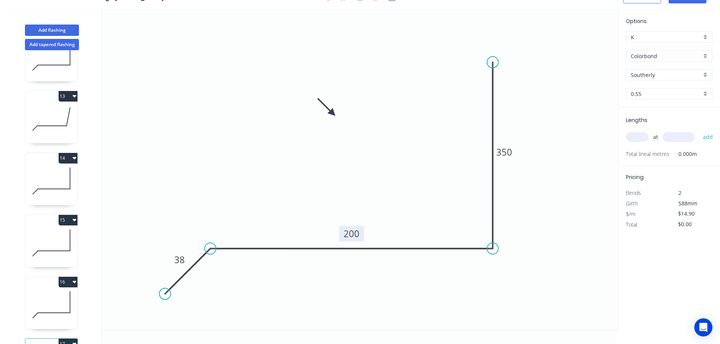
click at [354, 235] on tspan "200" at bounding box center [352, 234] width 16 height 12
click at [647, 134] on input "text" at bounding box center [637, 137] width 23 height 10
type input "2"
type input "800"
click at [699, 131] on button "add" at bounding box center [708, 137] width 18 height 13
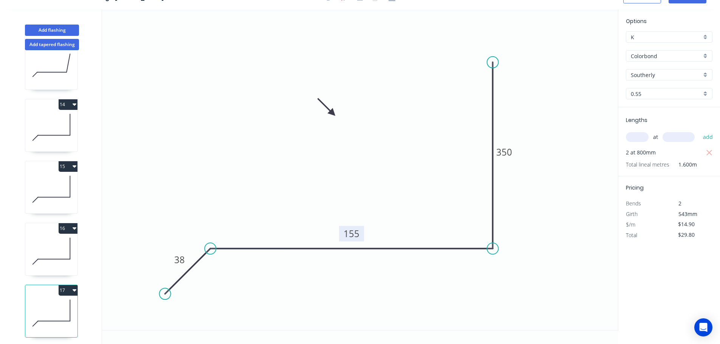
scroll to position [777, 0]
click at [64, 283] on button "17" at bounding box center [68, 288] width 19 height 11
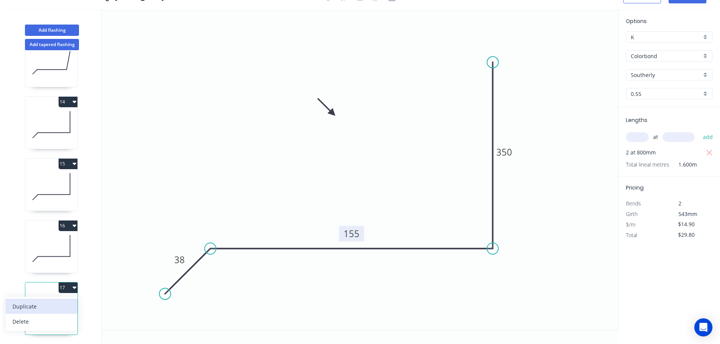
click at [40, 301] on div "Duplicate" at bounding box center [41, 306] width 58 height 11
type input "$0.00"
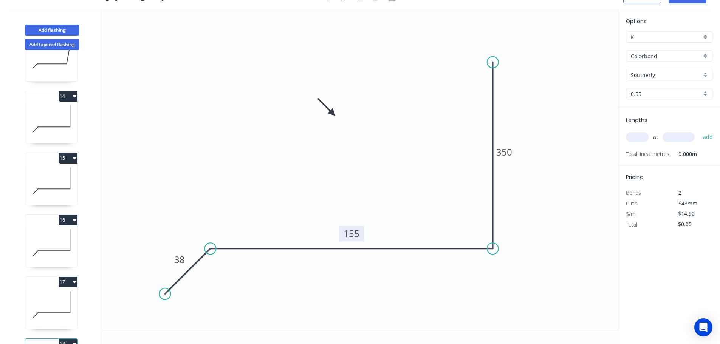
click at [353, 234] on tspan "155" at bounding box center [352, 234] width 16 height 12
click at [640, 137] on input "text" at bounding box center [637, 137] width 23 height 10
type input "1"
type input "800"
click at [699, 131] on button "add" at bounding box center [708, 137] width 18 height 13
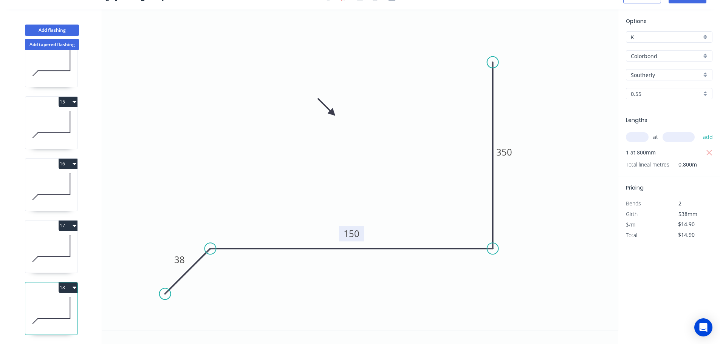
scroll to position [839, 0]
click at [66, 283] on button "18" at bounding box center [68, 288] width 19 height 11
click at [38, 301] on div "Duplicate" at bounding box center [41, 306] width 58 height 11
type input "$0.00"
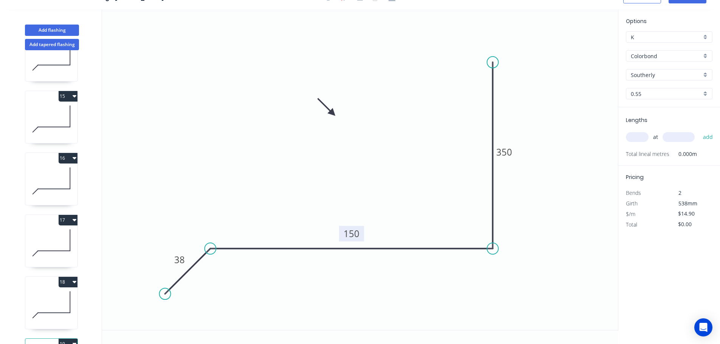
click at [353, 234] on tspan "150" at bounding box center [352, 234] width 16 height 12
click at [635, 136] on input "text" at bounding box center [637, 137] width 23 height 10
type input "1"
type input "800"
click at [699, 131] on button "add" at bounding box center [708, 137] width 18 height 13
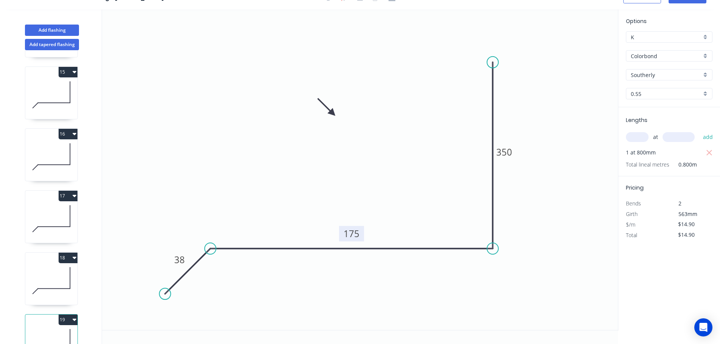
scroll to position [901, 0]
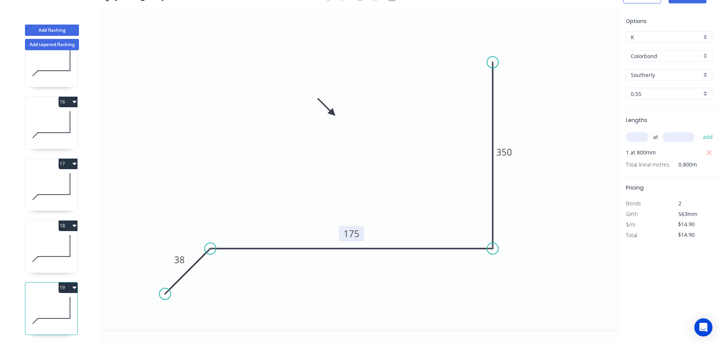
click at [64, 283] on button "19" at bounding box center [68, 288] width 19 height 11
click at [33, 301] on div "Duplicate" at bounding box center [41, 306] width 58 height 11
type input "$0.00"
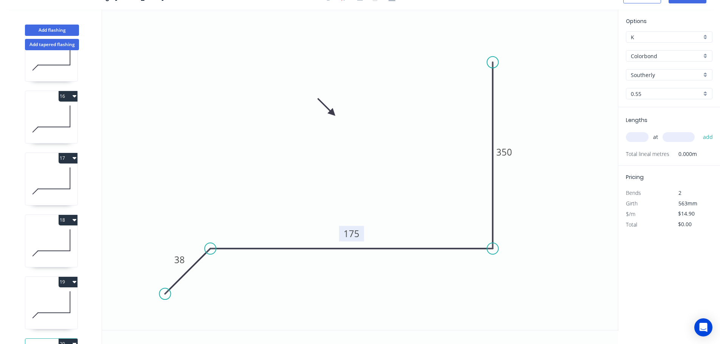
click at [356, 232] on tspan "175" at bounding box center [352, 234] width 16 height 12
click at [633, 135] on input "text" at bounding box center [637, 137] width 23 height 10
type input "$22.28"
type input "1"
type input "800"
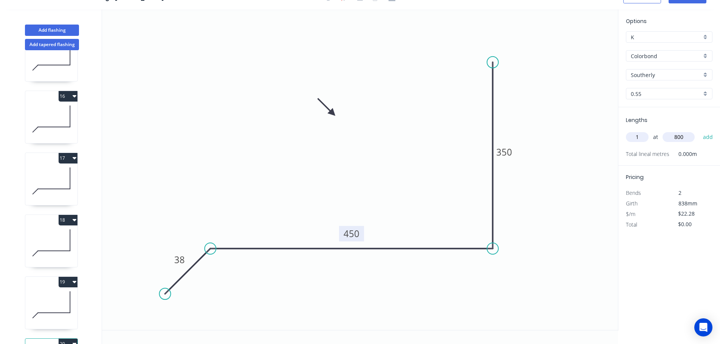
click at [699, 131] on button "add" at bounding box center [708, 137] width 18 height 13
type input "$22.28"
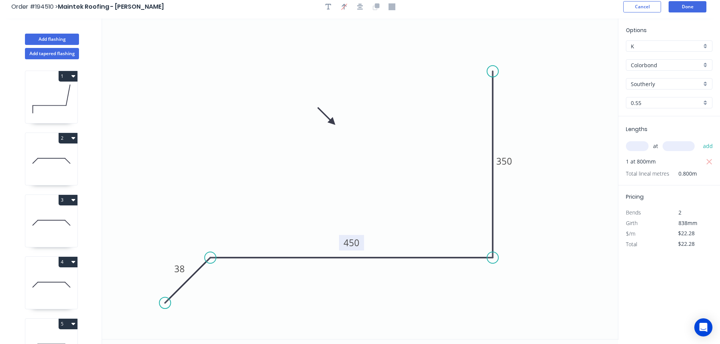
scroll to position [0, 0]
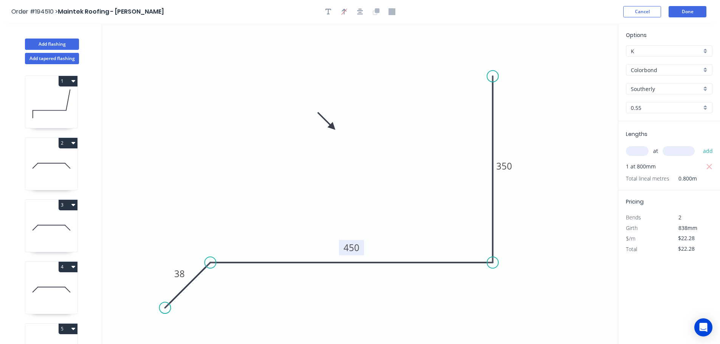
click at [53, 279] on icon at bounding box center [51, 290] width 52 height 48
type input "$0.00"
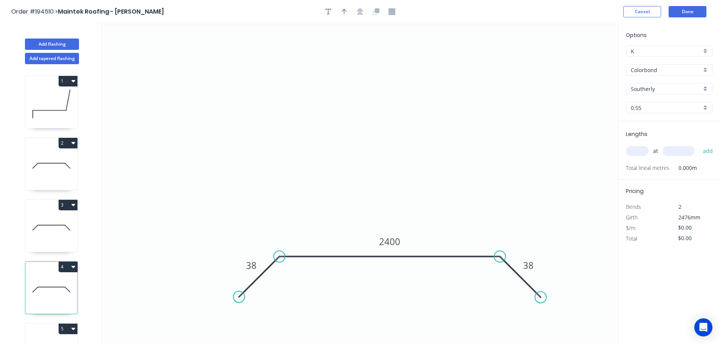
click at [636, 150] on input "text" at bounding box center [637, 151] width 23 height 10
type input "1"
type input "1200"
click at [699, 145] on button "add" at bounding box center [708, 151] width 18 height 13
click at [693, 8] on button "Done" at bounding box center [688, 11] width 38 height 11
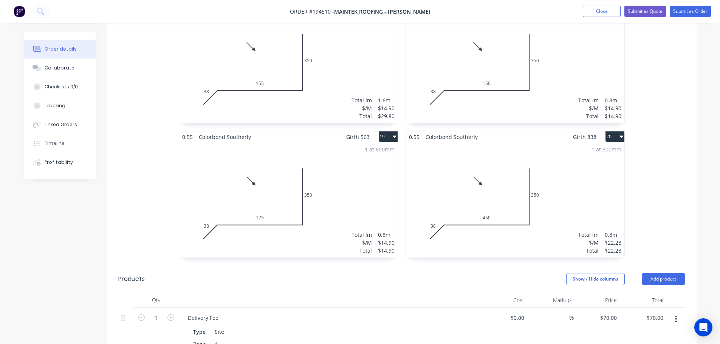
scroll to position [1360, 0]
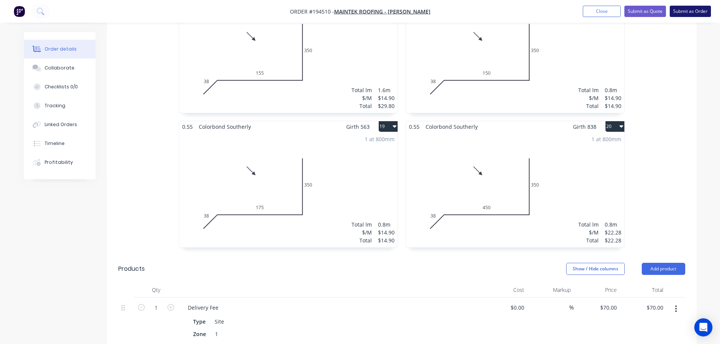
click at [693, 10] on button "Submit as Order" at bounding box center [690, 11] width 41 height 11
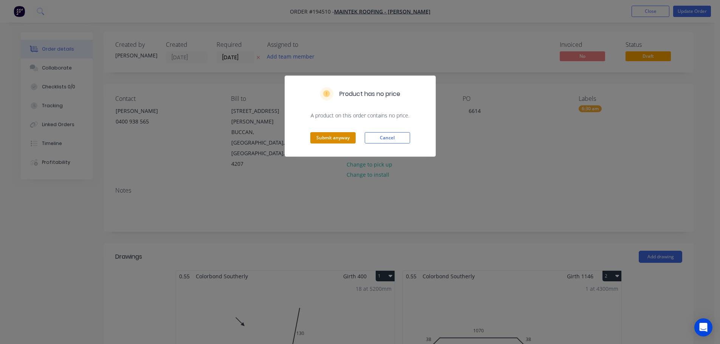
click at [329, 136] on button "Submit anyway" at bounding box center [332, 137] width 45 height 11
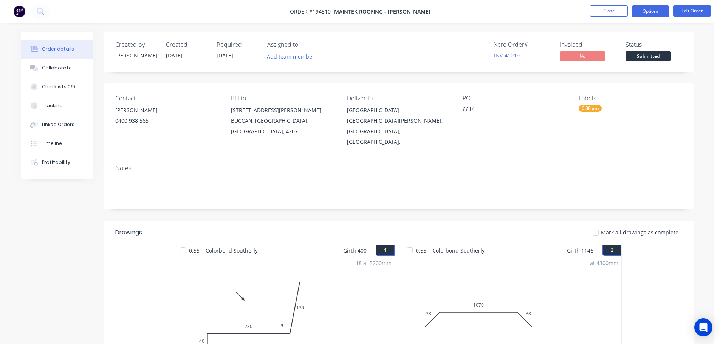
click at [650, 9] on button "Options" at bounding box center [650, 11] width 38 height 12
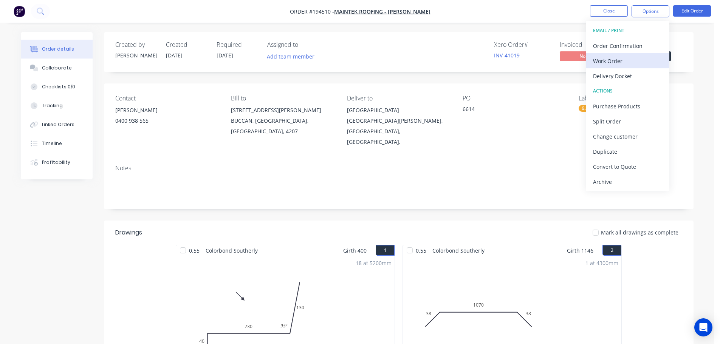
click at [620, 62] on div "Work Order" at bounding box center [628, 61] width 70 height 11
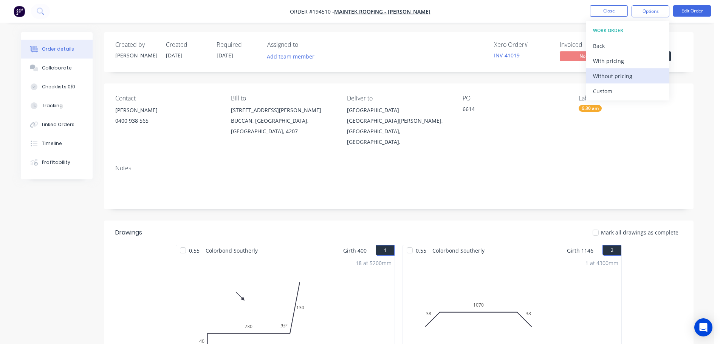
click at [619, 77] on div "Without pricing" at bounding box center [628, 76] width 70 height 11
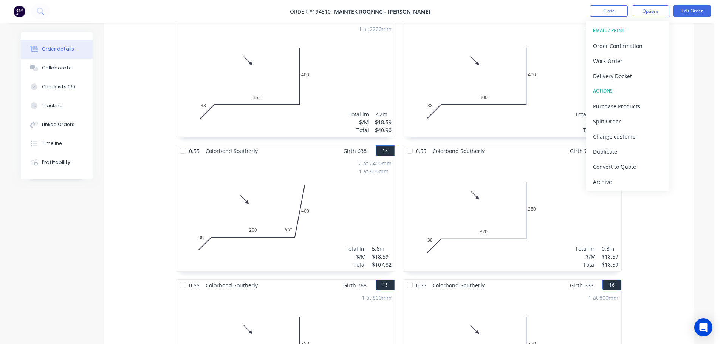
scroll to position [738, 0]
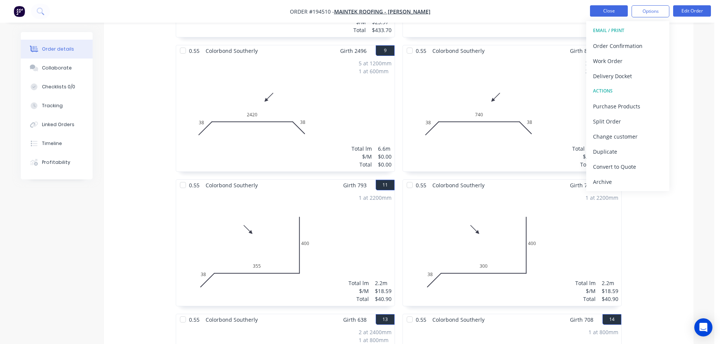
click at [604, 9] on button "Close" at bounding box center [609, 10] width 38 height 11
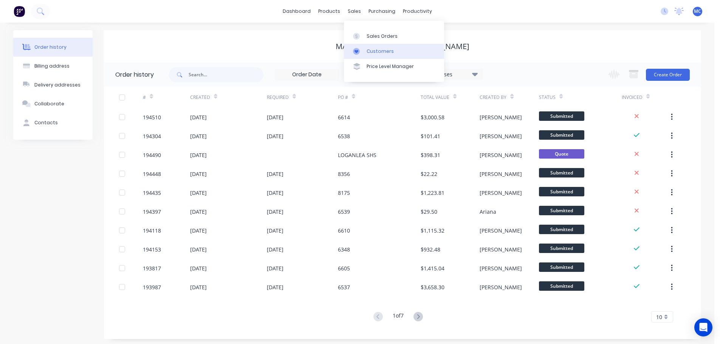
click at [378, 52] on div "Customers" at bounding box center [380, 51] width 27 height 7
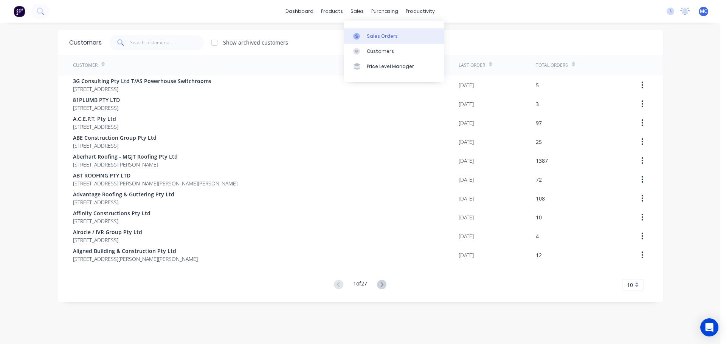
click at [380, 35] on div "Sales Orders" at bounding box center [382, 36] width 31 height 7
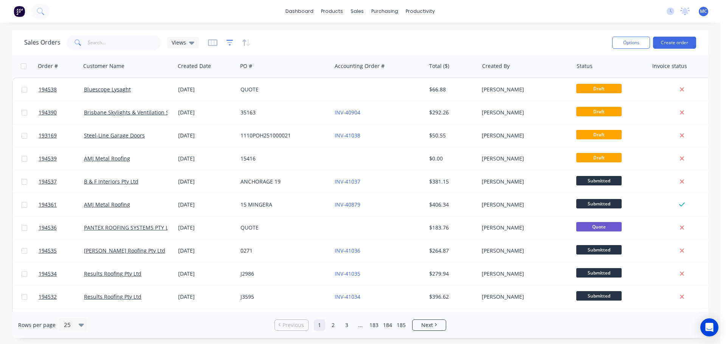
click at [228, 41] on icon "button" at bounding box center [229, 43] width 7 height 8
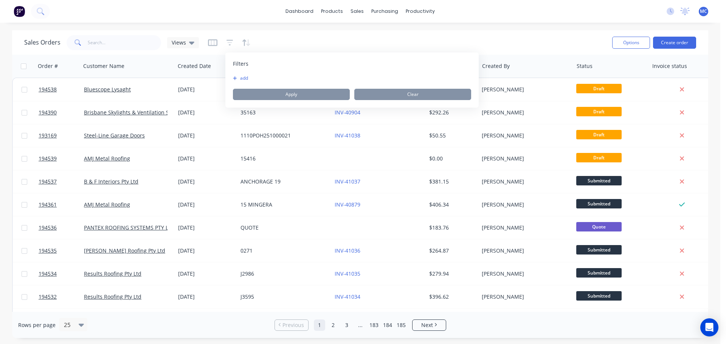
click at [248, 79] on button "add" at bounding box center [242, 78] width 19 height 6
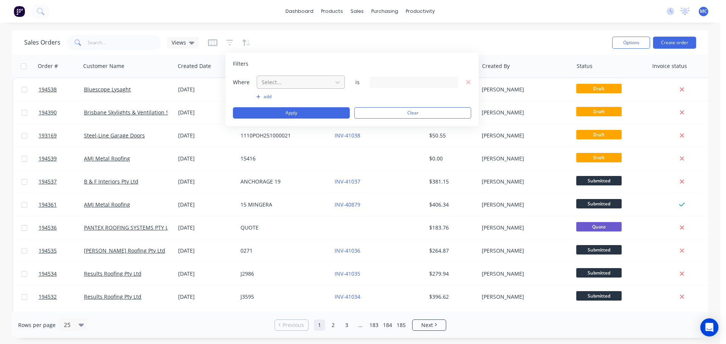
click at [303, 82] on div at bounding box center [295, 81] width 68 height 9
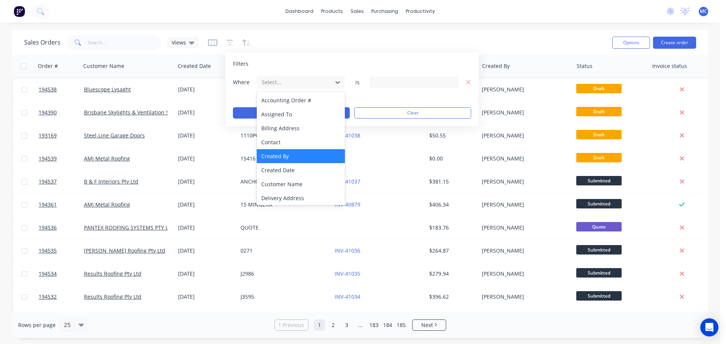
click at [272, 156] on div "Created By" at bounding box center [301, 156] width 88 height 14
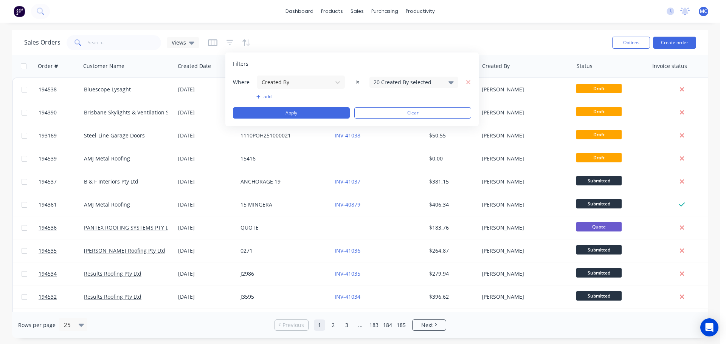
click at [405, 83] on div "20 Created By selected" at bounding box center [407, 82] width 68 height 8
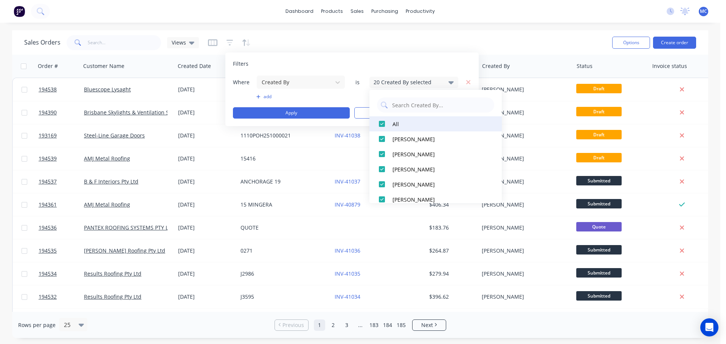
click at [382, 127] on div at bounding box center [381, 123] width 15 height 15
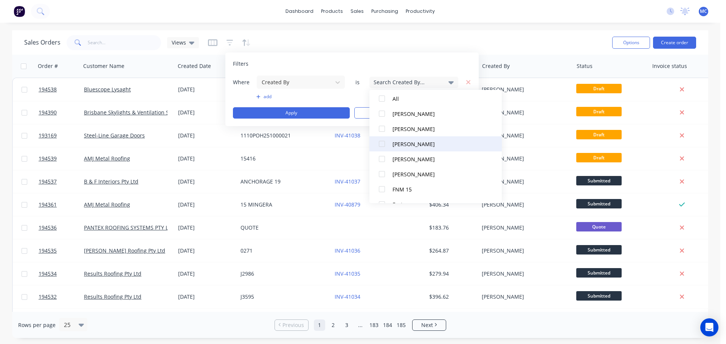
scroll to position [38, 0]
click at [383, 147] on div at bounding box center [381, 146] width 15 height 15
click at [261, 96] on button "add" at bounding box center [300, 97] width 89 height 6
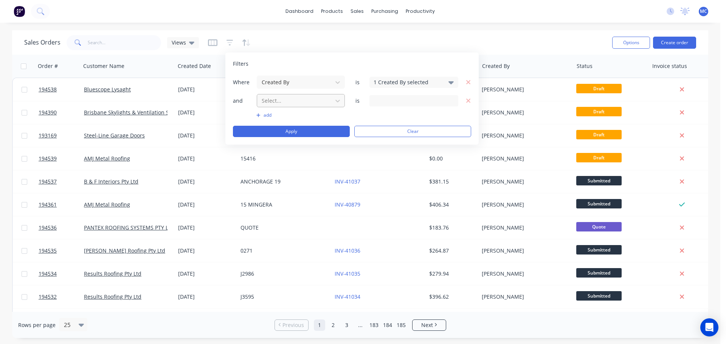
click at [280, 99] on div at bounding box center [295, 100] width 68 height 9
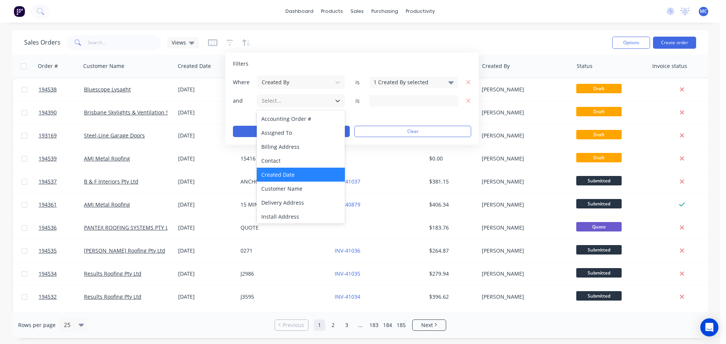
click at [279, 174] on div "Created Date" at bounding box center [301, 175] width 88 height 14
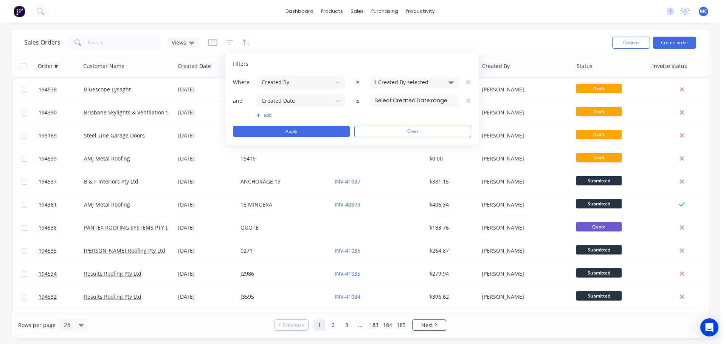
click at [400, 99] on input at bounding box center [414, 100] width 88 height 11
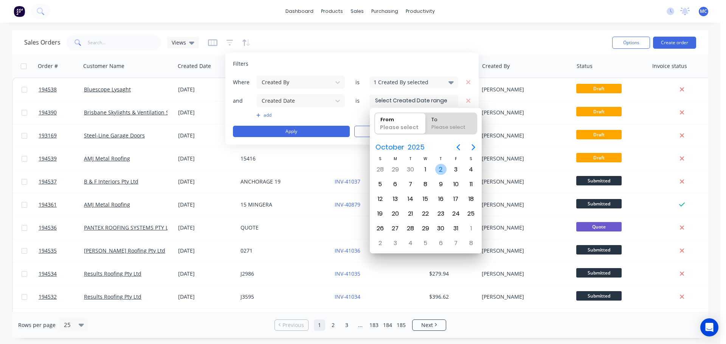
click at [440, 166] on div "2" at bounding box center [440, 169] width 11 height 11
type input "[DATE]"
radio input "false"
radio input "true"
click at [440, 166] on div "2" at bounding box center [440, 169] width 11 height 11
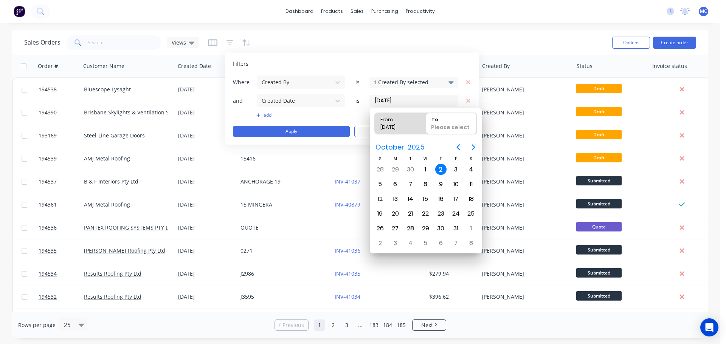
type input "[DATE] - [DATE]"
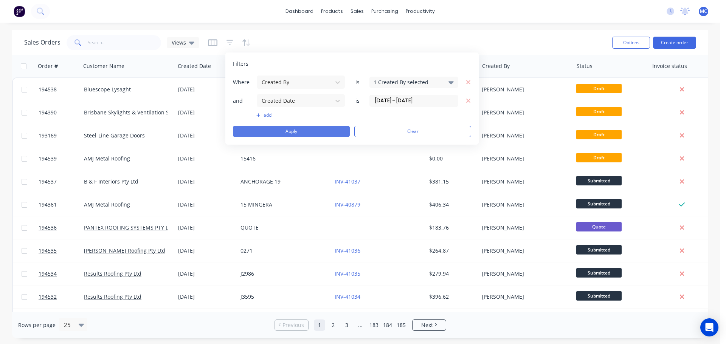
click at [295, 130] on button "Apply" at bounding box center [291, 131] width 117 height 11
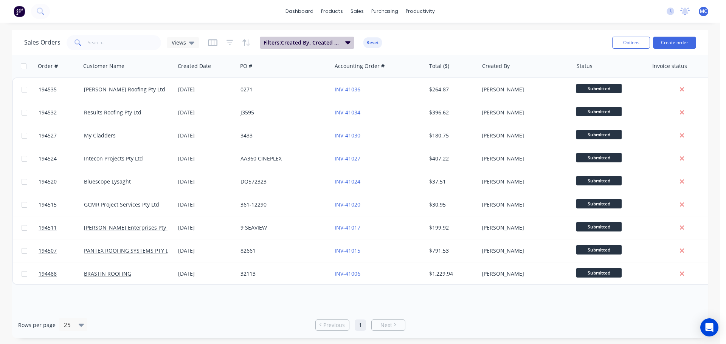
click at [345, 41] on icon "button" at bounding box center [347, 42] width 5 height 8
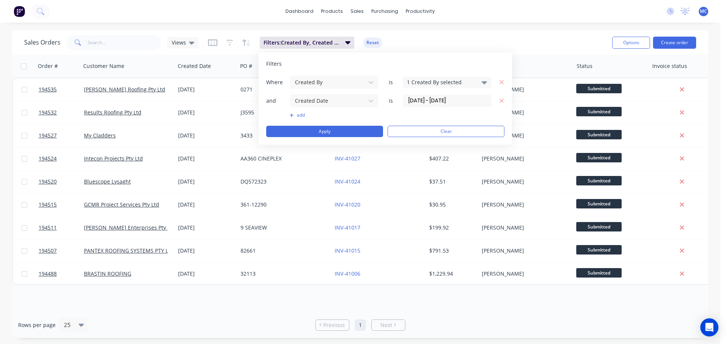
click at [423, 79] on div "1 Created By selected" at bounding box center [441, 82] width 68 height 8
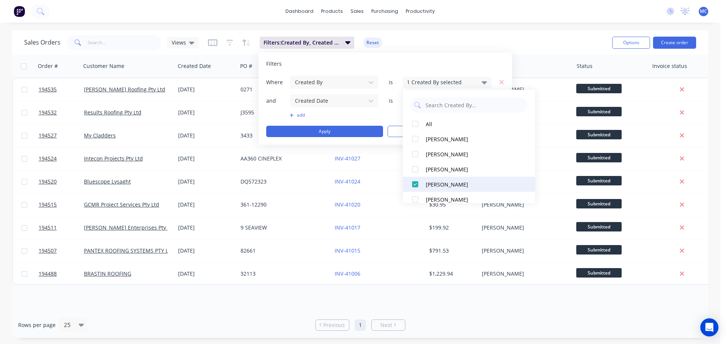
click at [414, 185] on div at bounding box center [414, 184] width 15 height 15
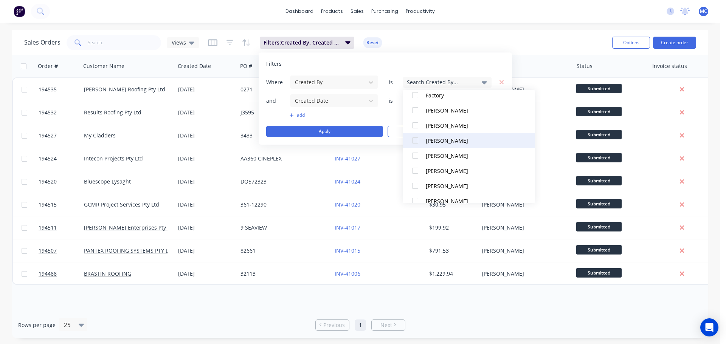
scroll to position [151, 0]
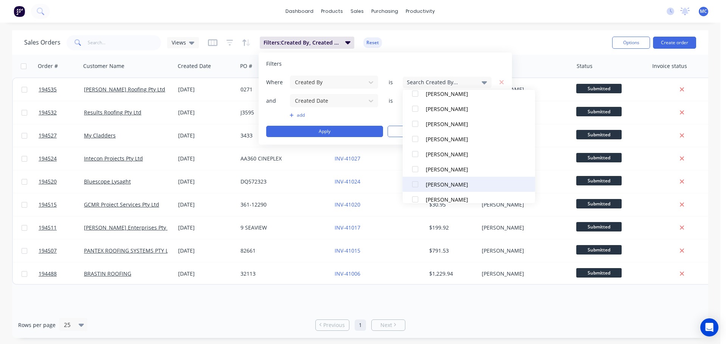
click at [415, 184] on div at bounding box center [414, 184] width 15 height 15
click at [451, 81] on div "1 Created By selected" at bounding box center [441, 82] width 68 height 8
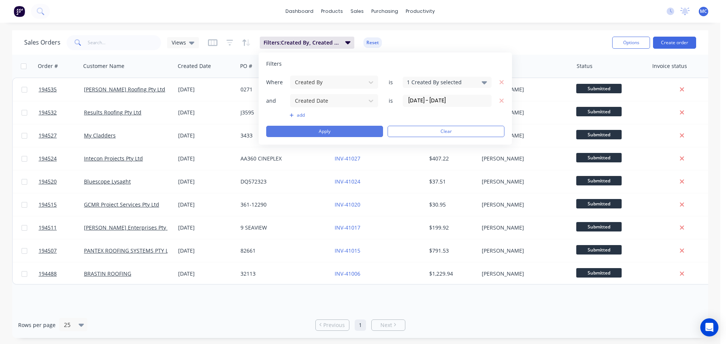
click at [329, 132] on button "Apply" at bounding box center [324, 131] width 117 height 11
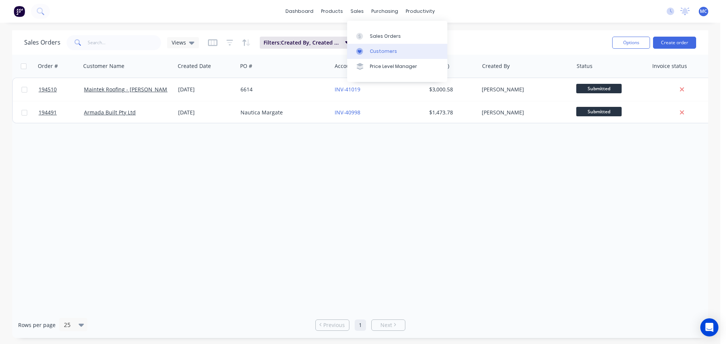
click at [385, 49] on div "Customers" at bounding box center [383, 51] width 27 height 7
